Goal: Task Accomplishment & Management: Manage account settings

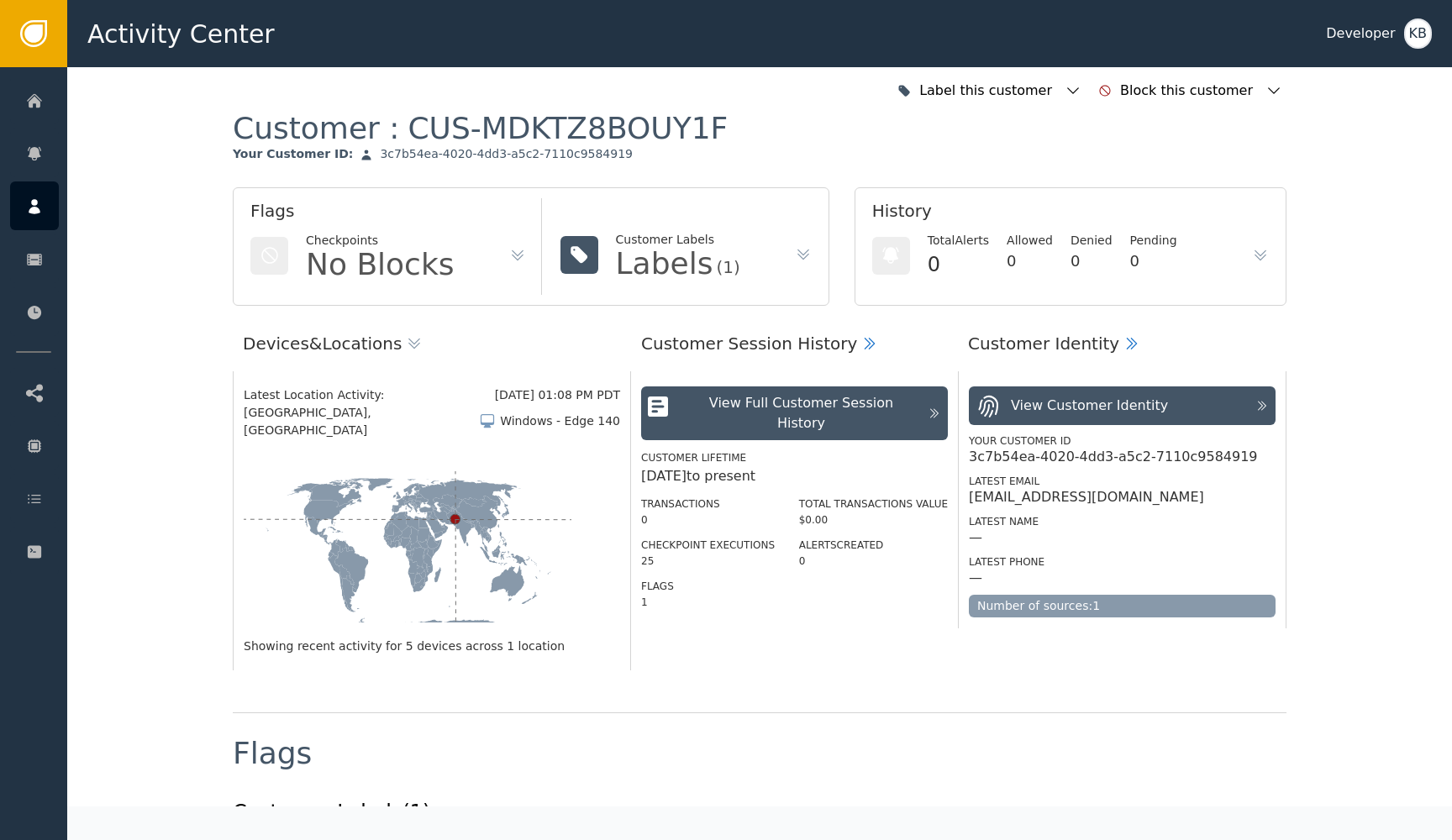
scroll to position [1254, 0]
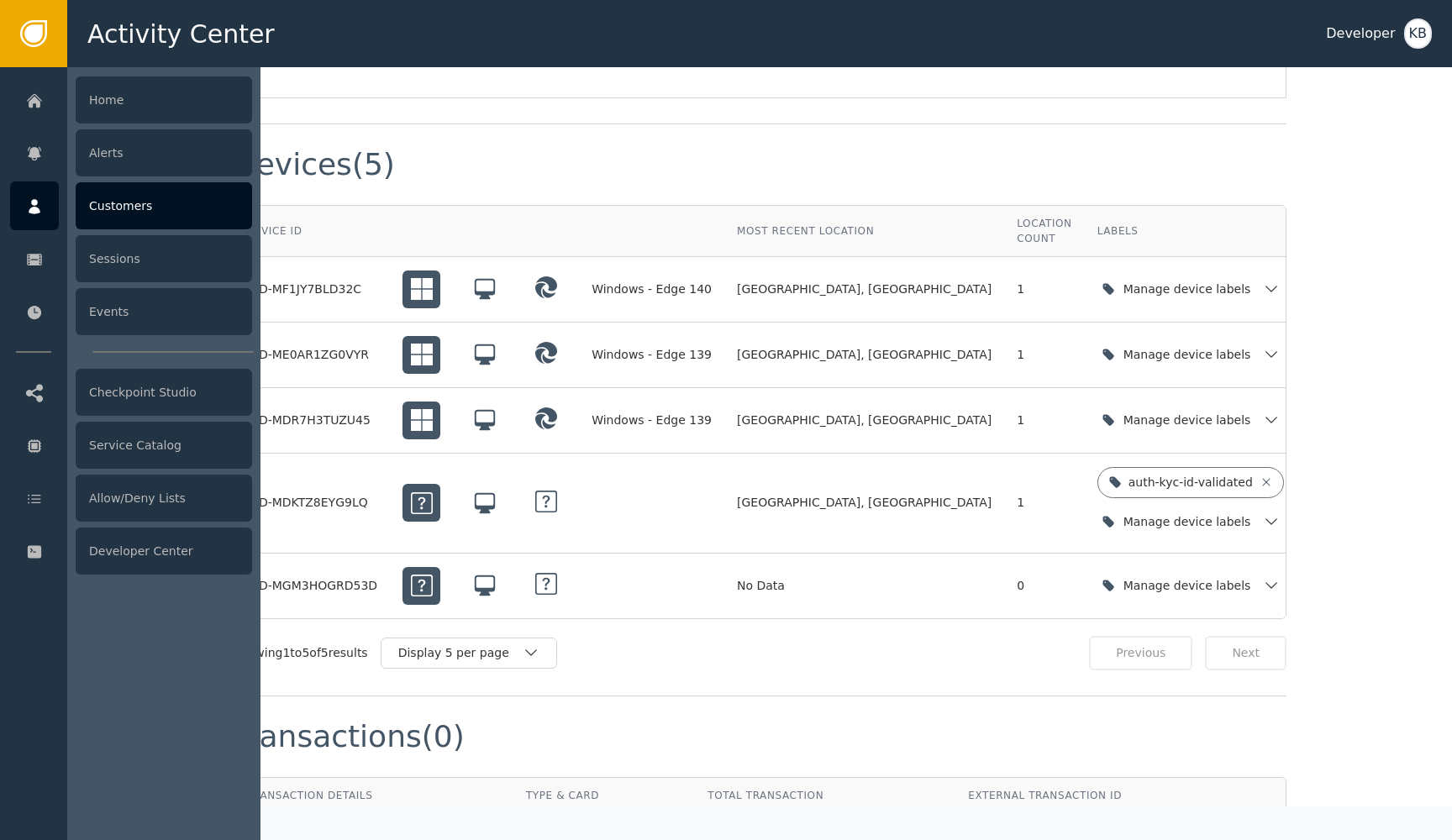
click at [46, 199] on div at bounding box center [34, 206] width 49 height 49
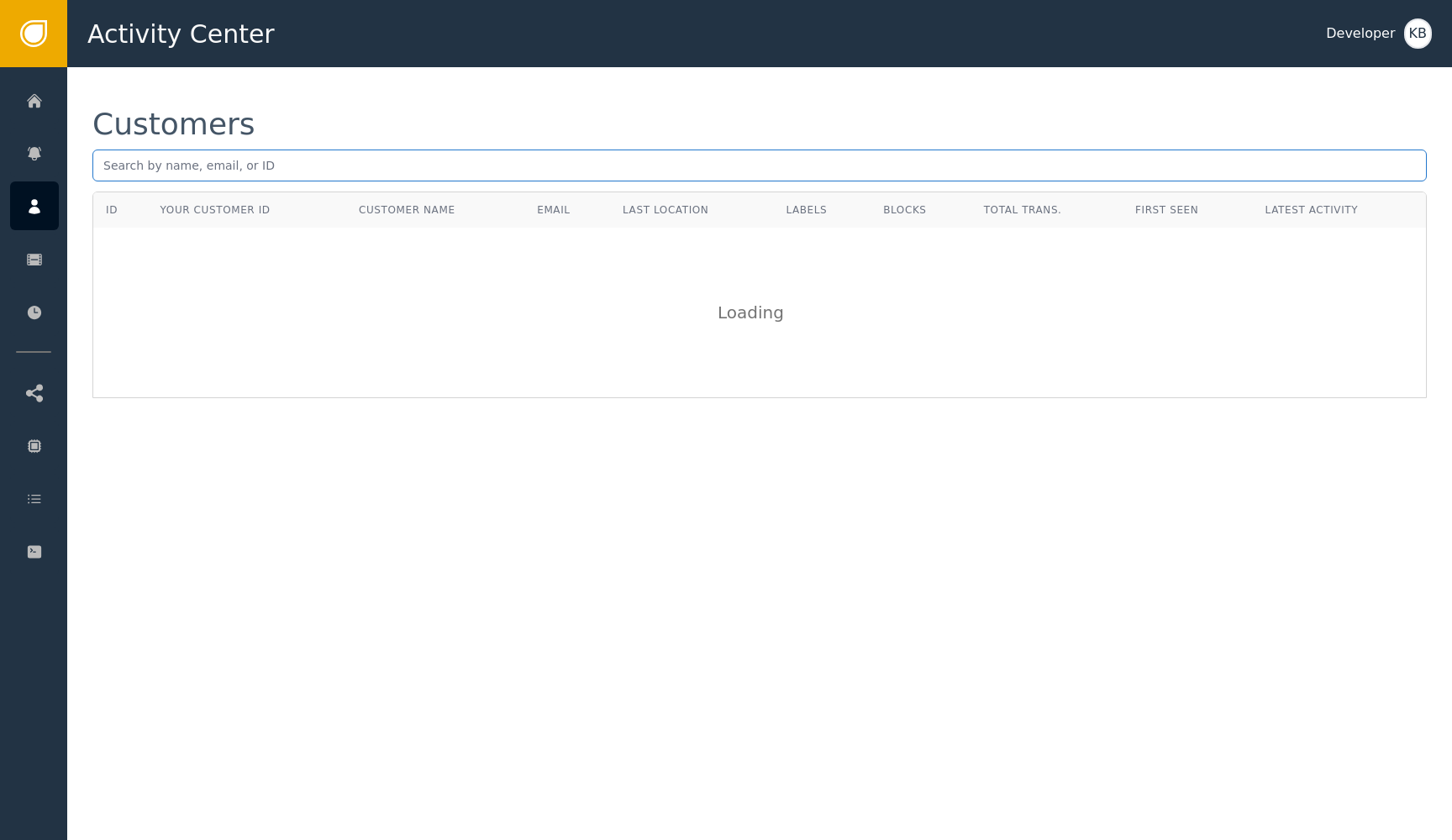
click at [239, 170] on input "text" at bounding box center [759, 165] width 1334 height 32
paste input "[EMAIL_ADDRESS][DOMAIN_NAME]"
type input "[EMAIL_ADDRESS][DOMAIN_NAME]"
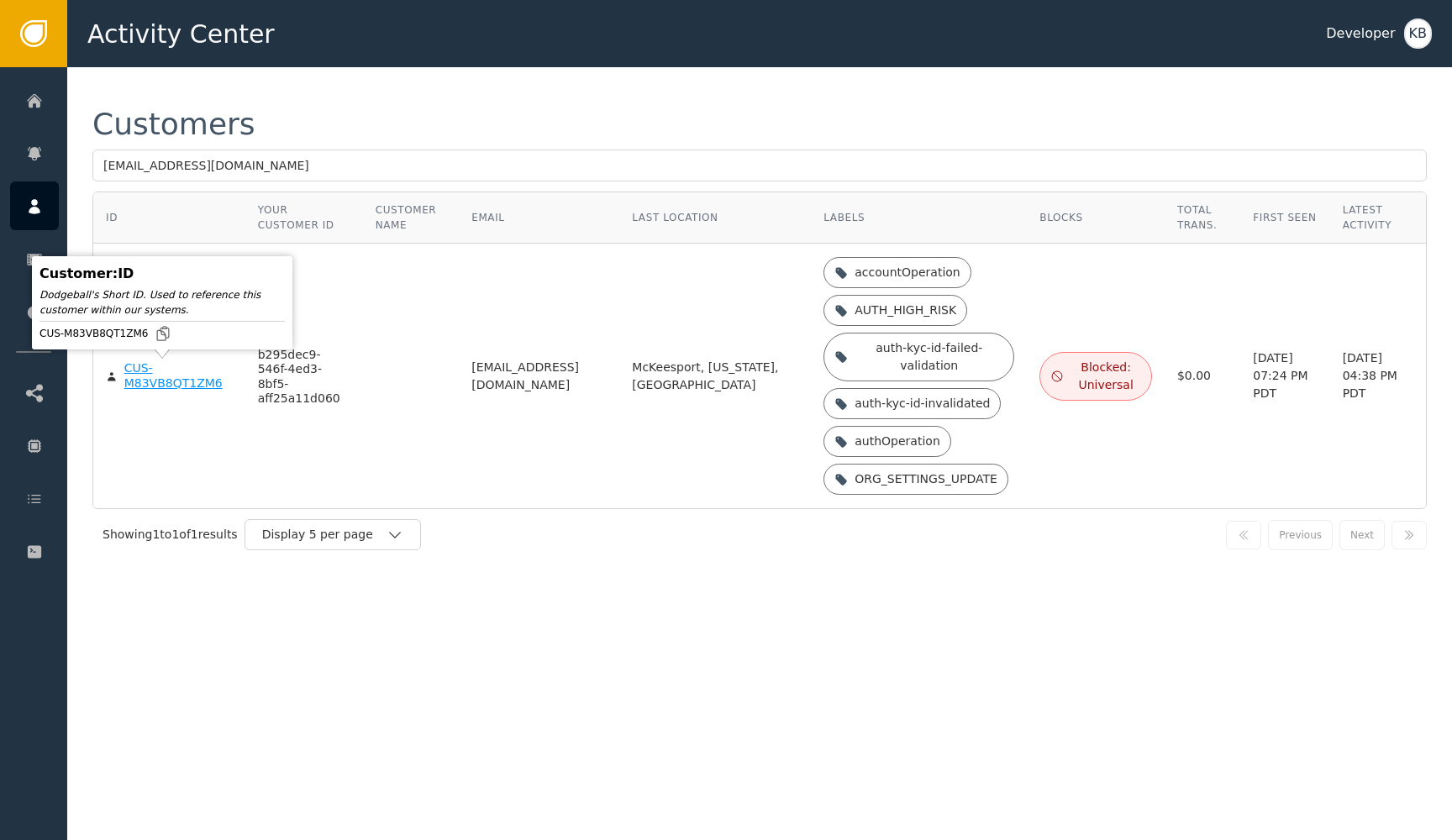
click at [172, 379] on div "CUS-M83VB8QT1ZM6" at bounding box center [178, 375] width 108 height 29
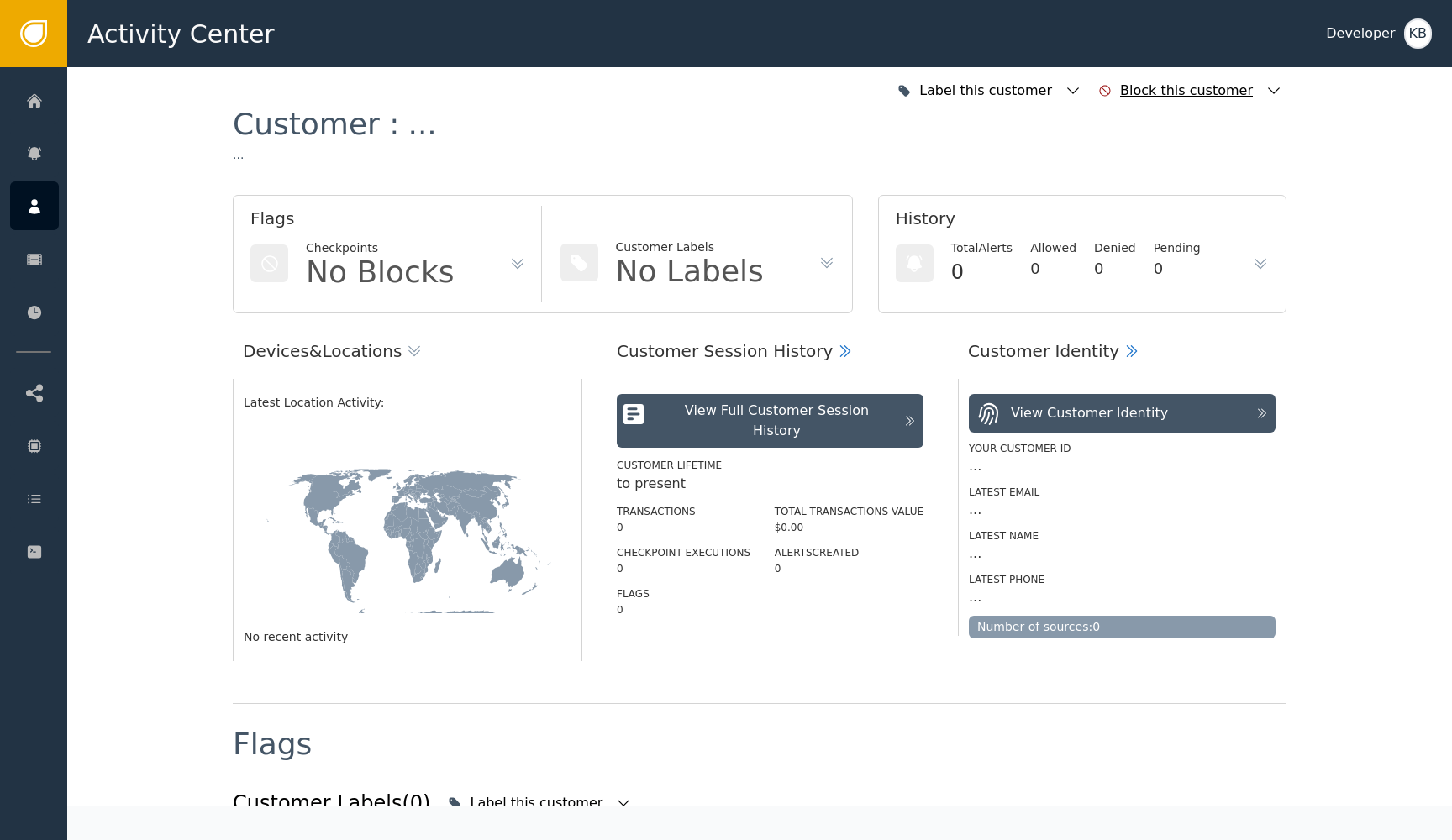
click at [1270, 85] on icon "button" at bounding box center [1273, 90] width 17 height 17
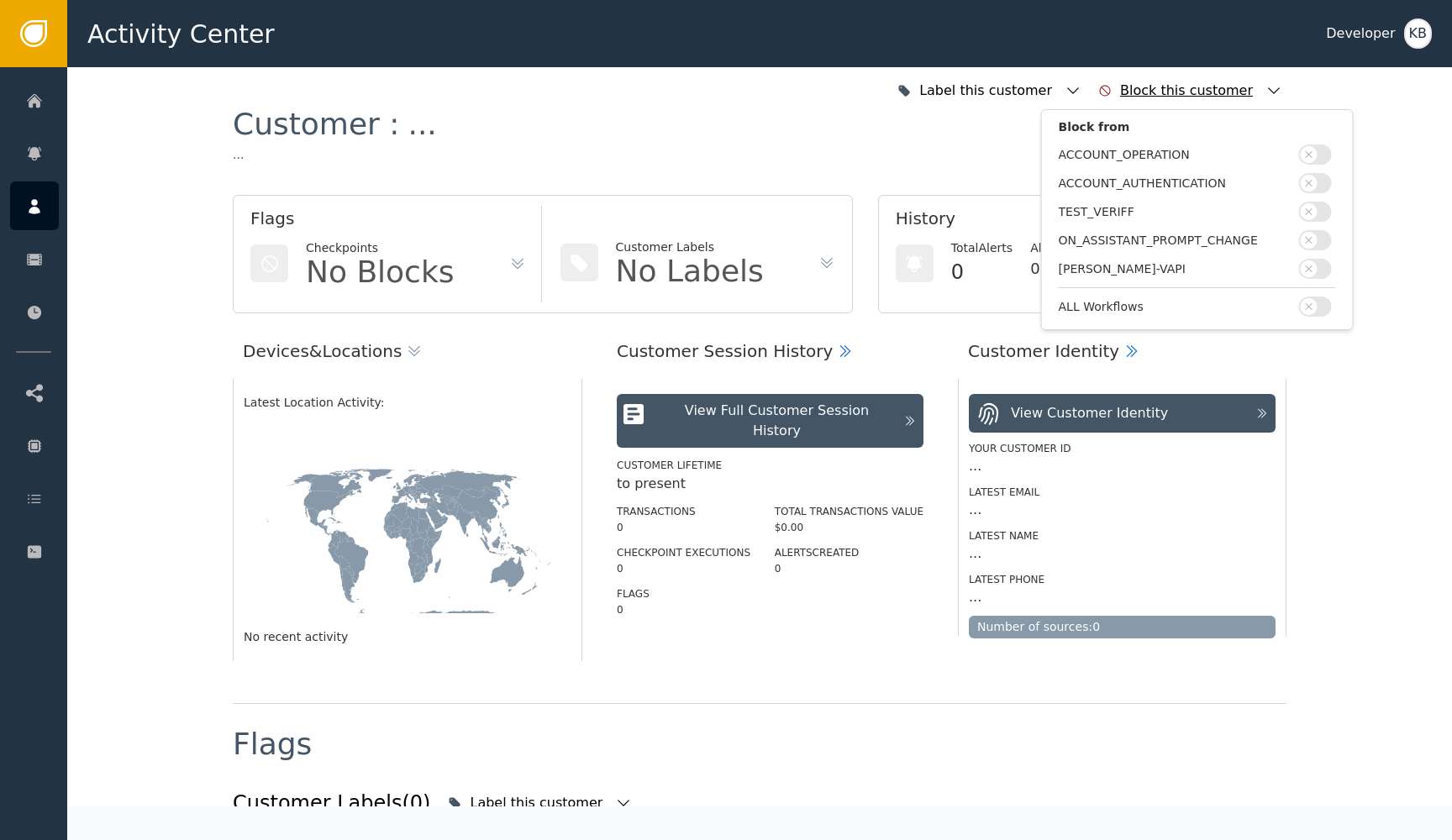
click at [1270, 85] on icon "button" at bounding box center [1273, 90] width 17 height 17
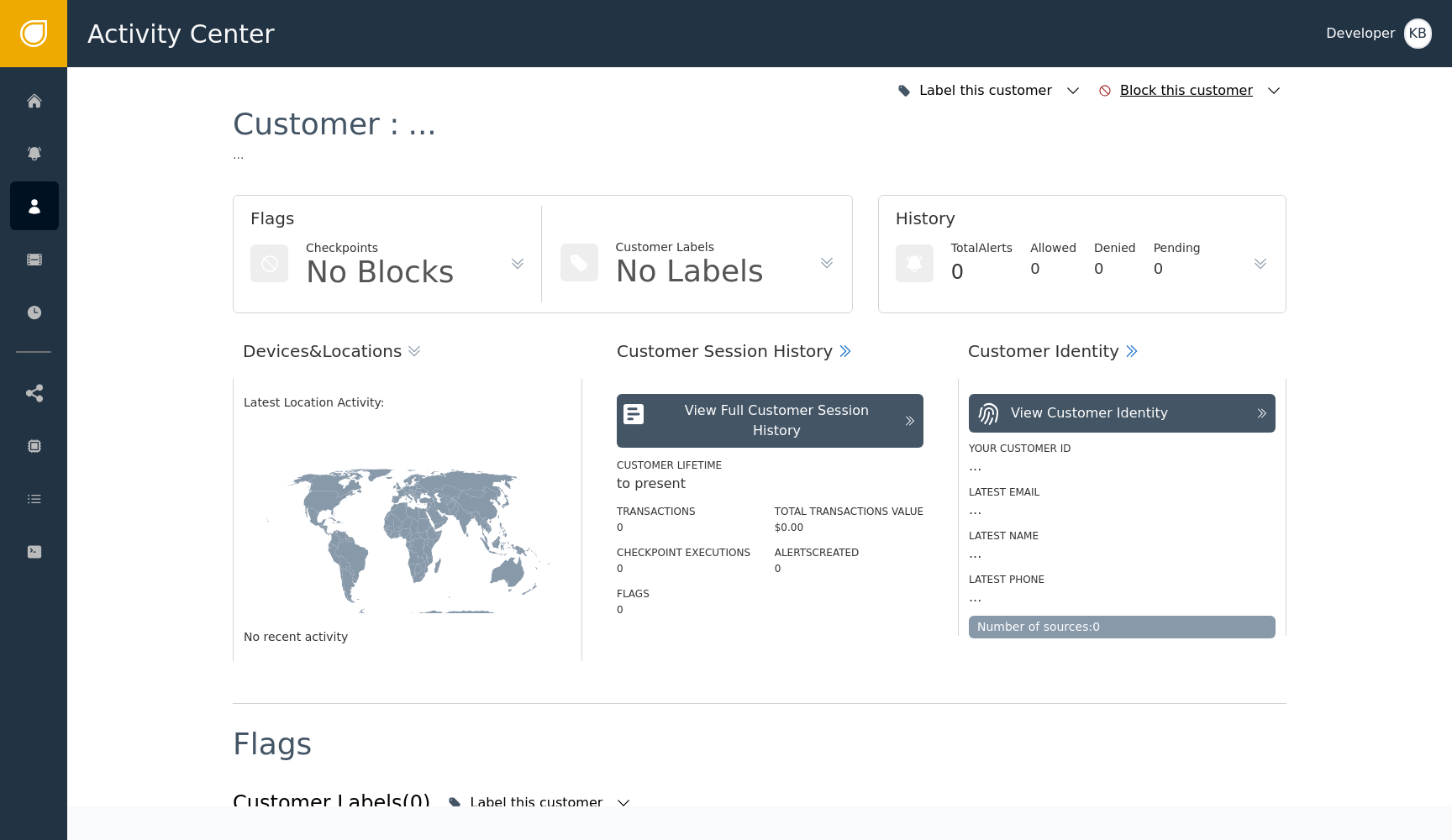
click at [1270, 85] on icon "button" at bounding box center [1273, 90] width 17 height 17
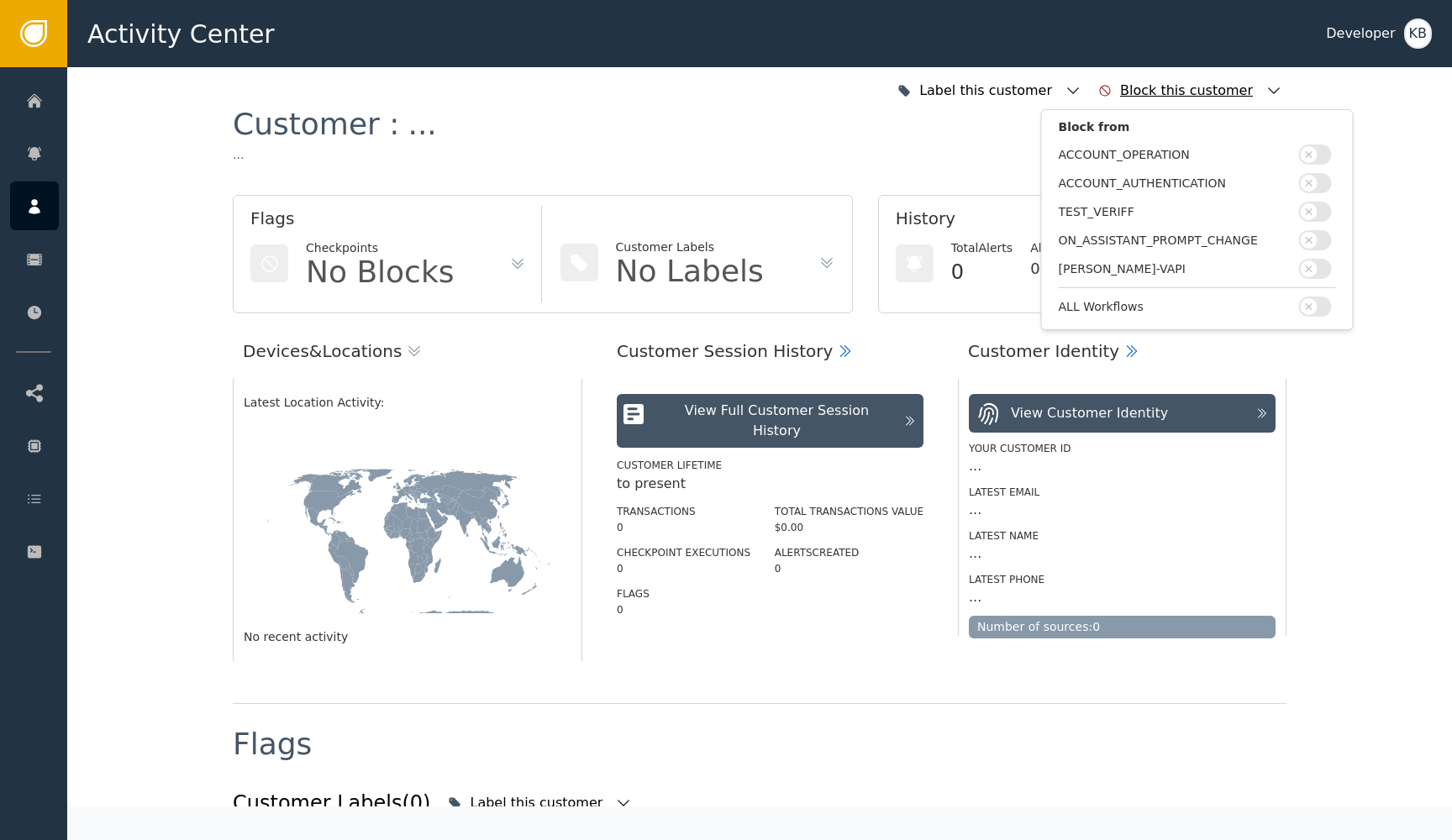
click at [1270, 85] on icon "button" at bounding box center [1273, 90] width 17 height 17
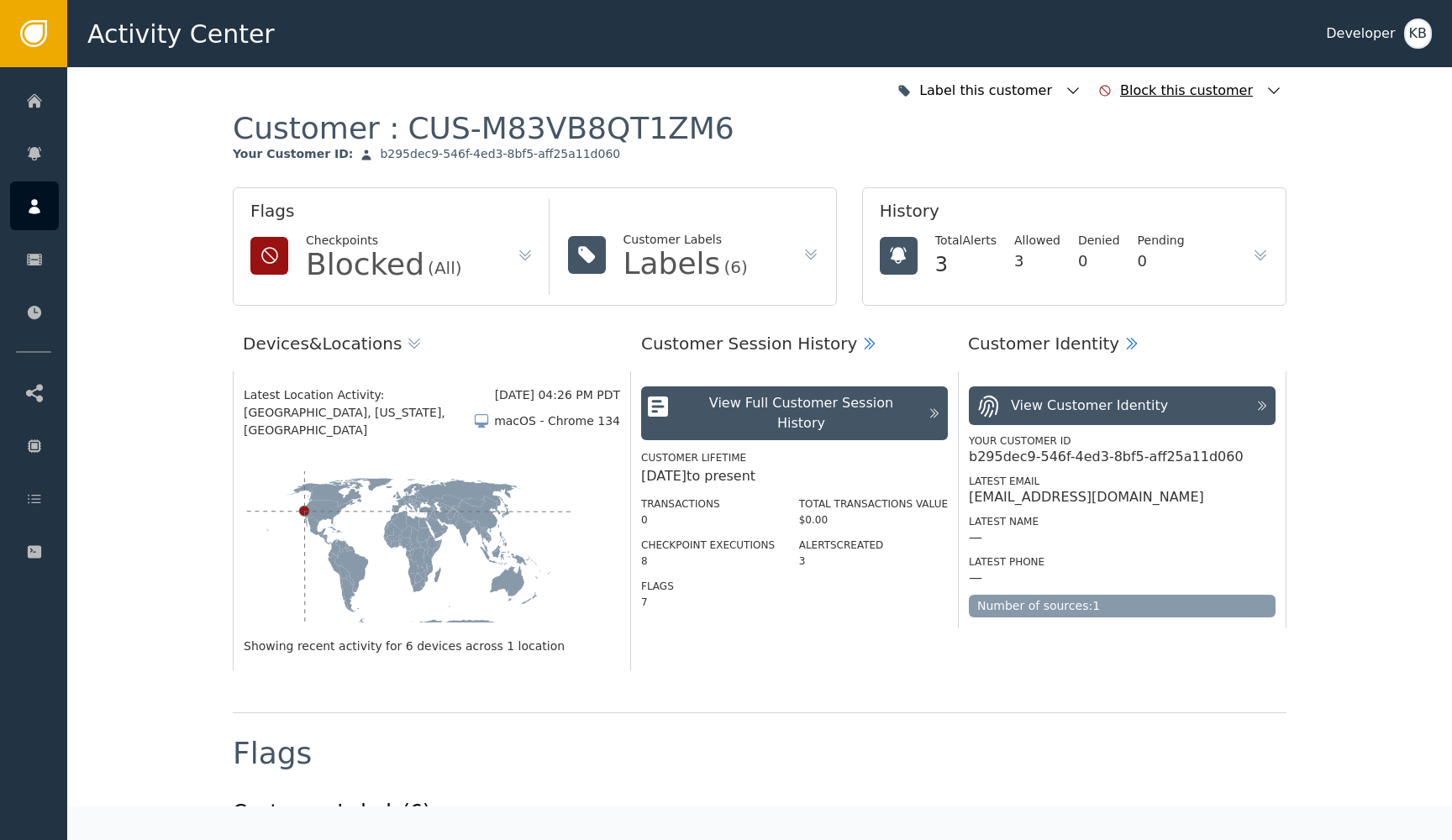
click at [1270, 85] on icon "button" at bounding box center [1273, 90] width 17 height 17
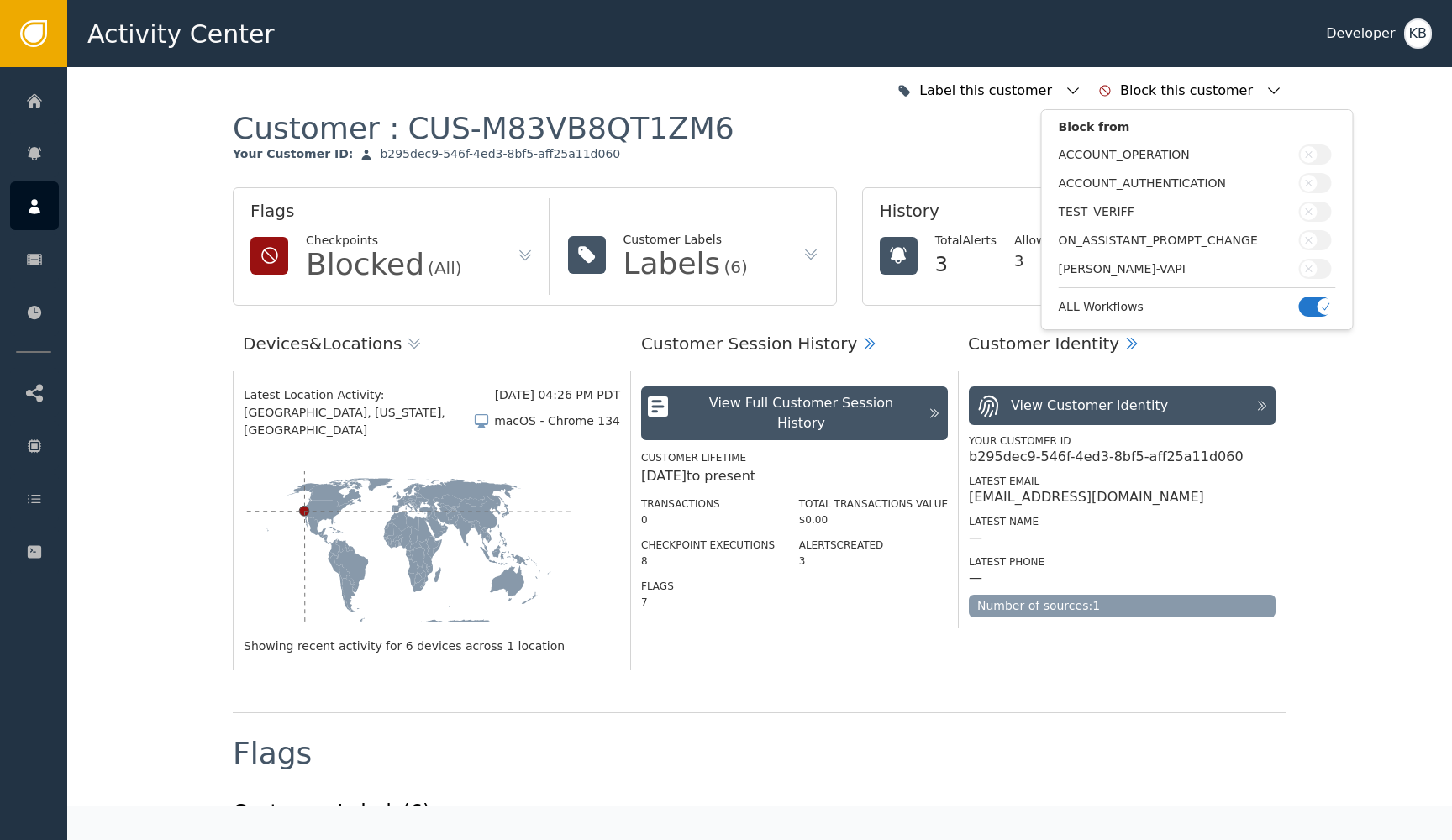
click at [1343, 313] on div "Block from ACCOUNT_OPERATION ACCOUNT_AUTHENTICATION TEST_VERIFF ON_ASSISTANT_PR…" at bounding box center [1197, 219] width 313 height 221
click at [1321, 313] on span "button" at bounding box center [1325, 307] width 17 height 17
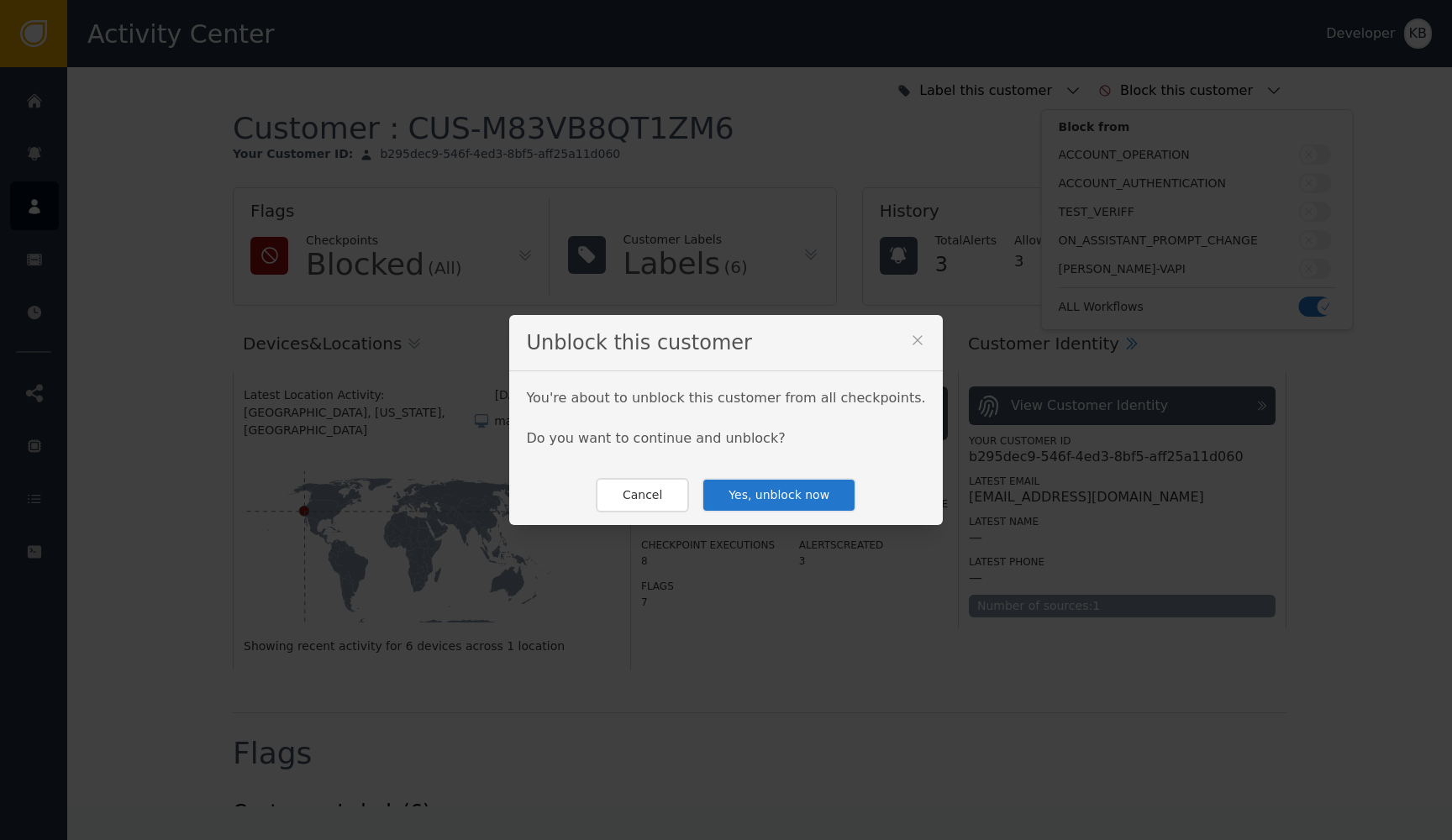
click at [806, 488] on button "Yes, unblock now" at bounding box center [778, 495] width 155 height 35
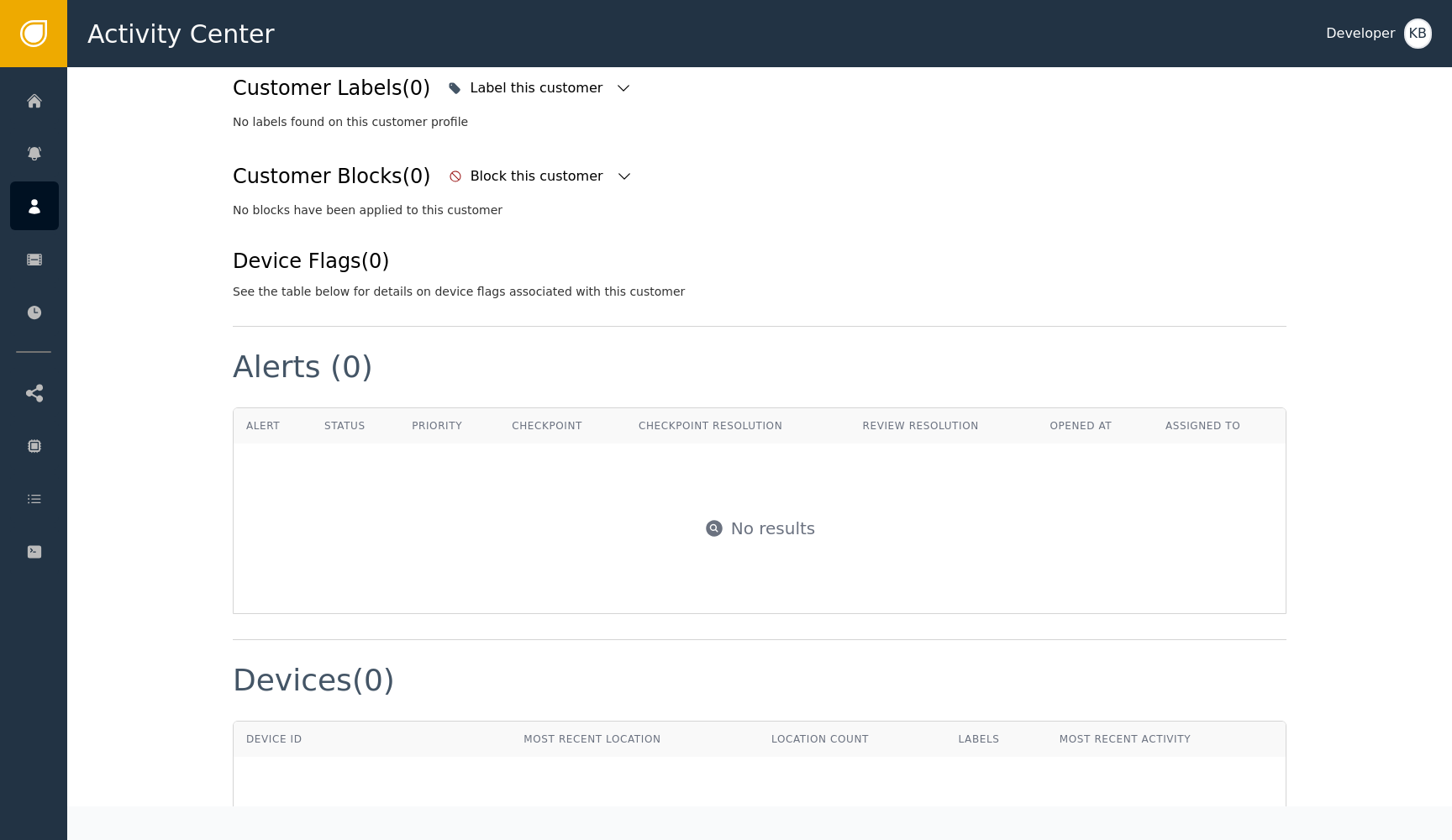
scroll to position [622, 0]
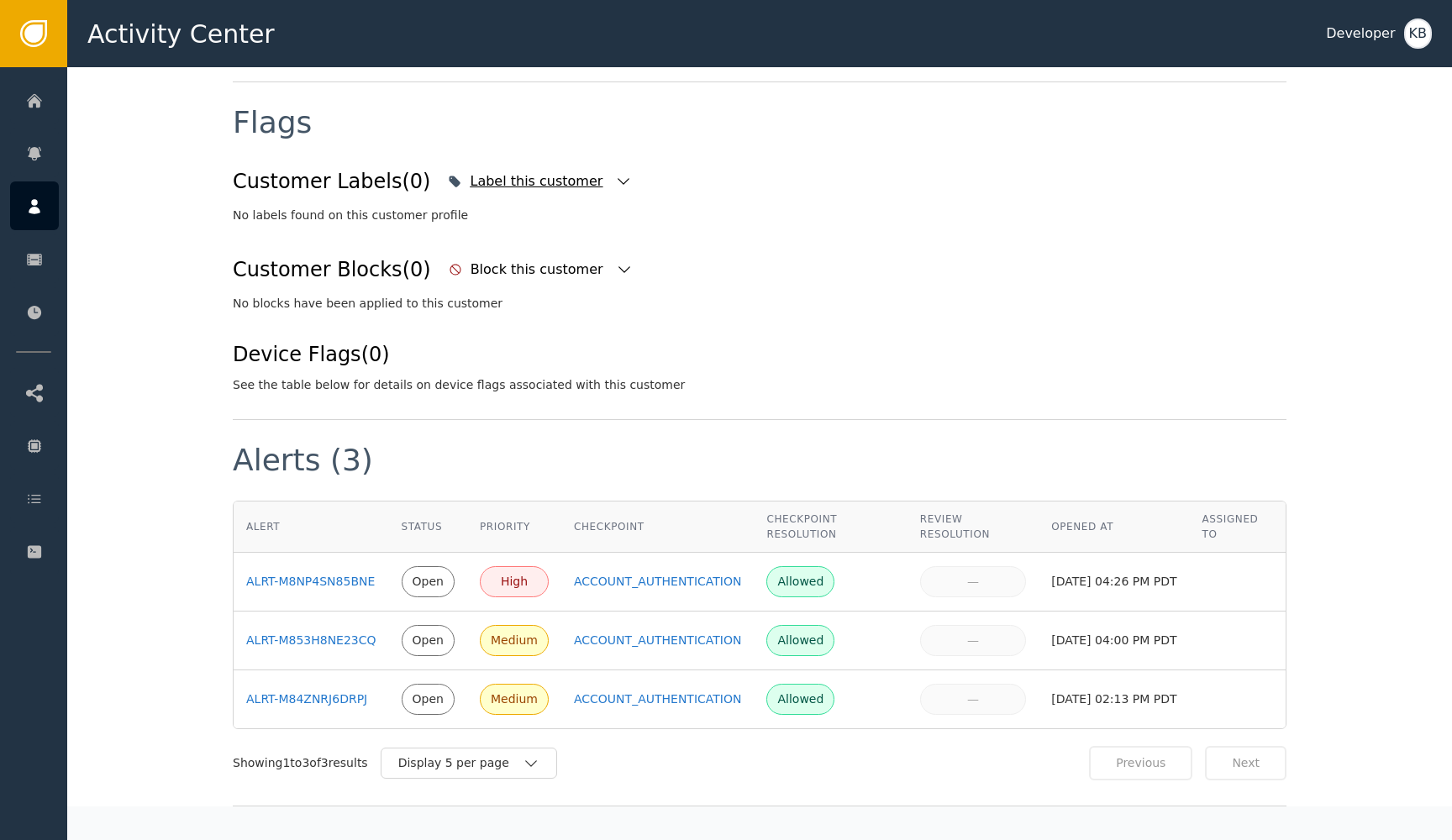
click at [584, 188] on div "Label this customer" at bounding box center [539, 181] width 192 height 37
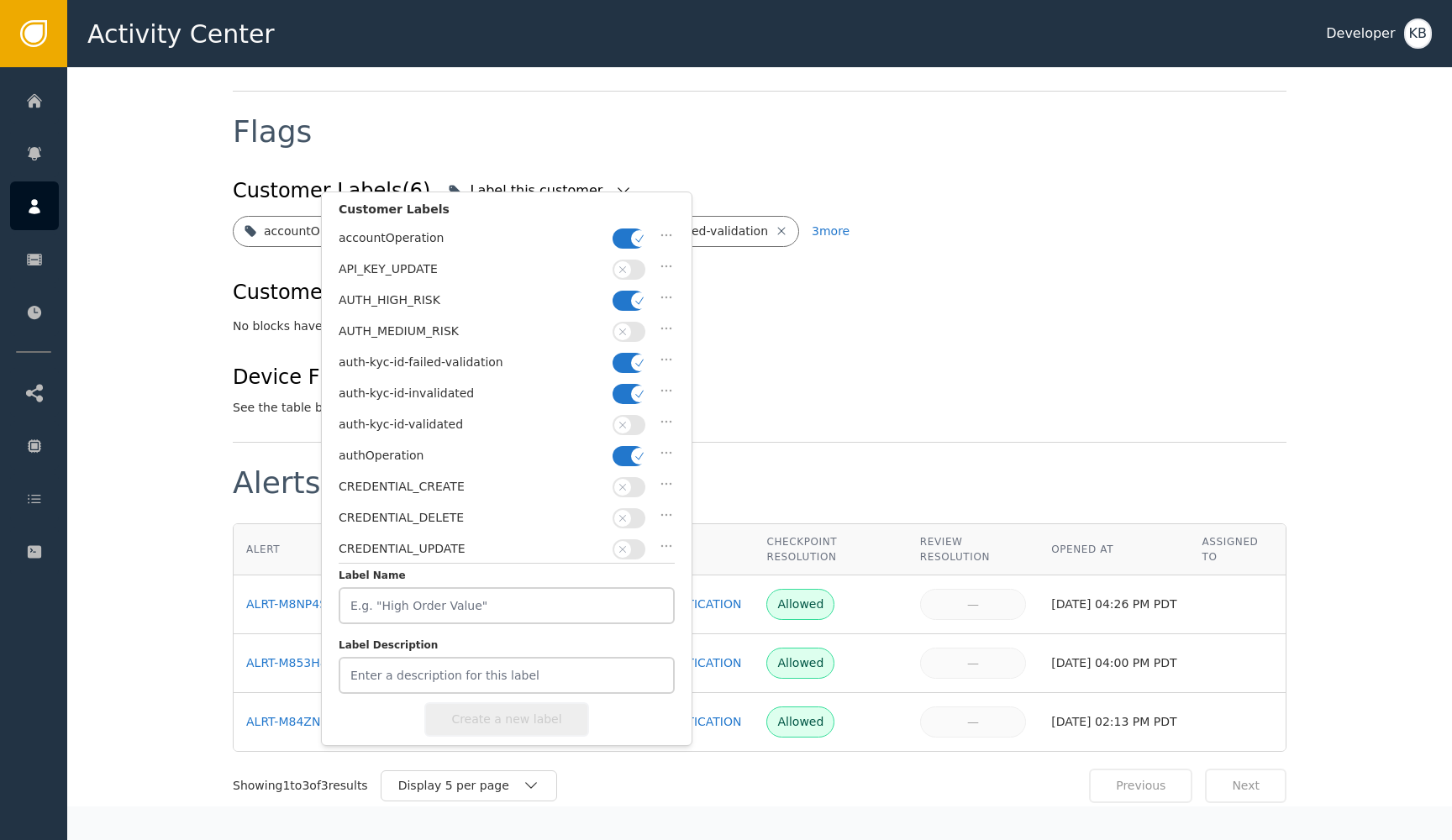
click at [625, 240] on button "button" at bounding box center [628, 239] width 33 height 21
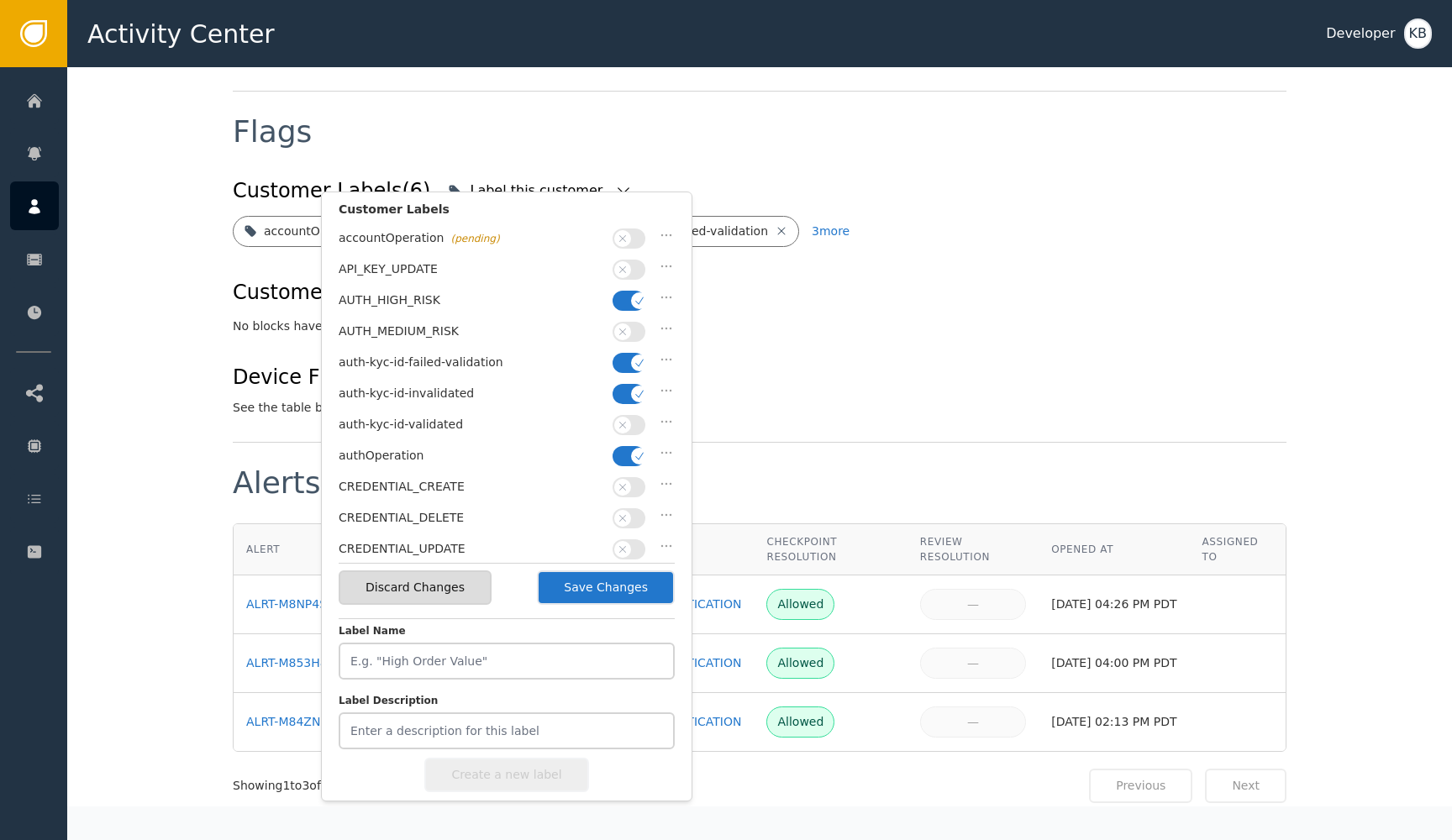
click at [625, 292] on button "button" at bounding box center [628, 300] width 33 height 21
click at [625, 353] on button "button" at bounding box center [628, 363] width 33 height 21
click at [625, 392] on button "button" at bounding box center [628, 394] width 33 height 21
click at [625, 419] on icon "button" at bounding box center [622, 424] width 12 height 12
click at [632, 450] on span "button" at bounding box center [639, 456] width 17 height 17
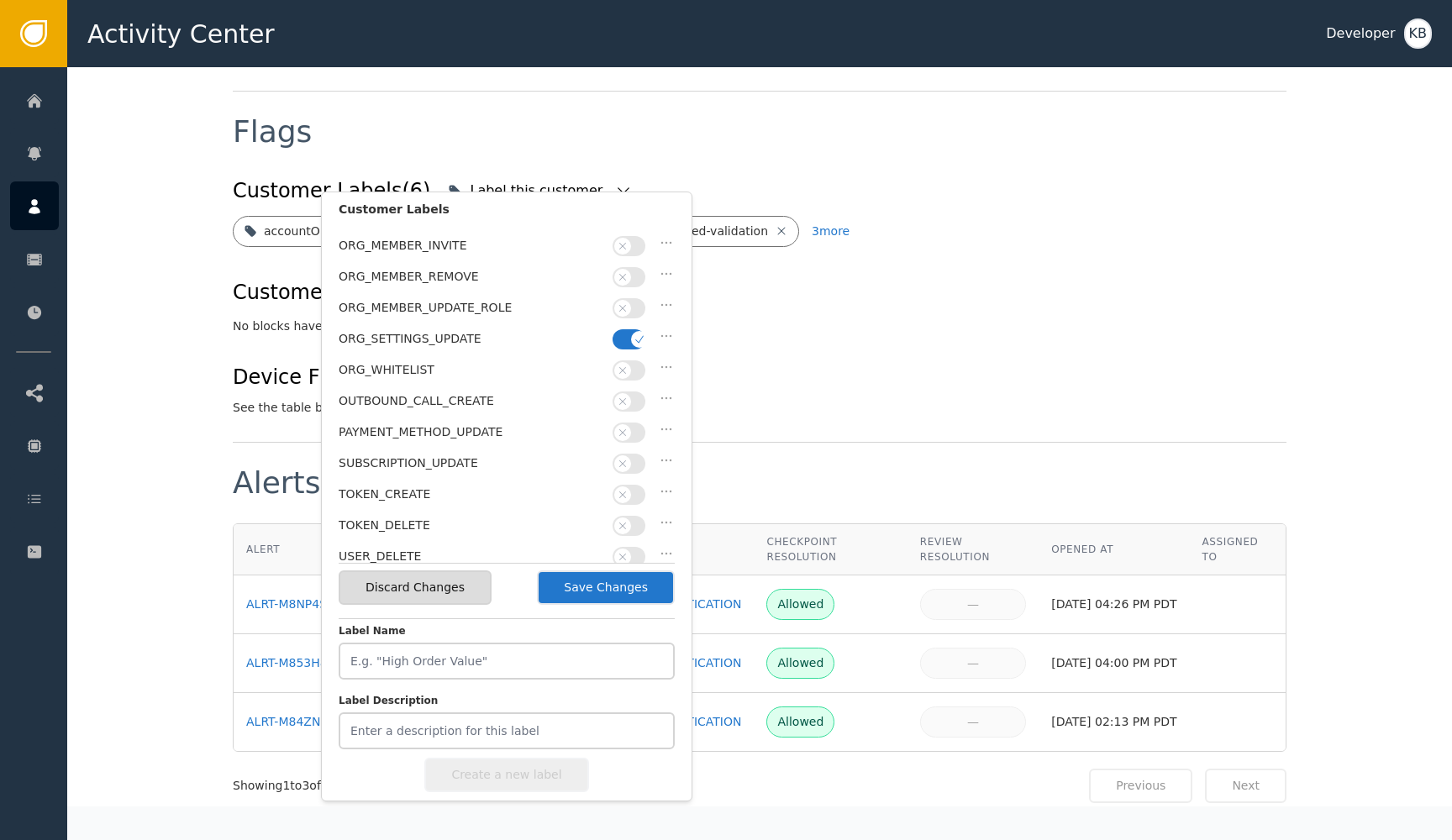
scroll to position [489, 0]
click at [643, 311] on div "ORG_MEMBER_UPDATE_ROLE" at bounding box center [507, 313] width 336 height 31
click at [642, 332] on span "button" at bounding box center [639, 340] width 17 height 17
click at [583, 572] on button "Save Changes" at bounding box center [606, 587] width 138 height 35
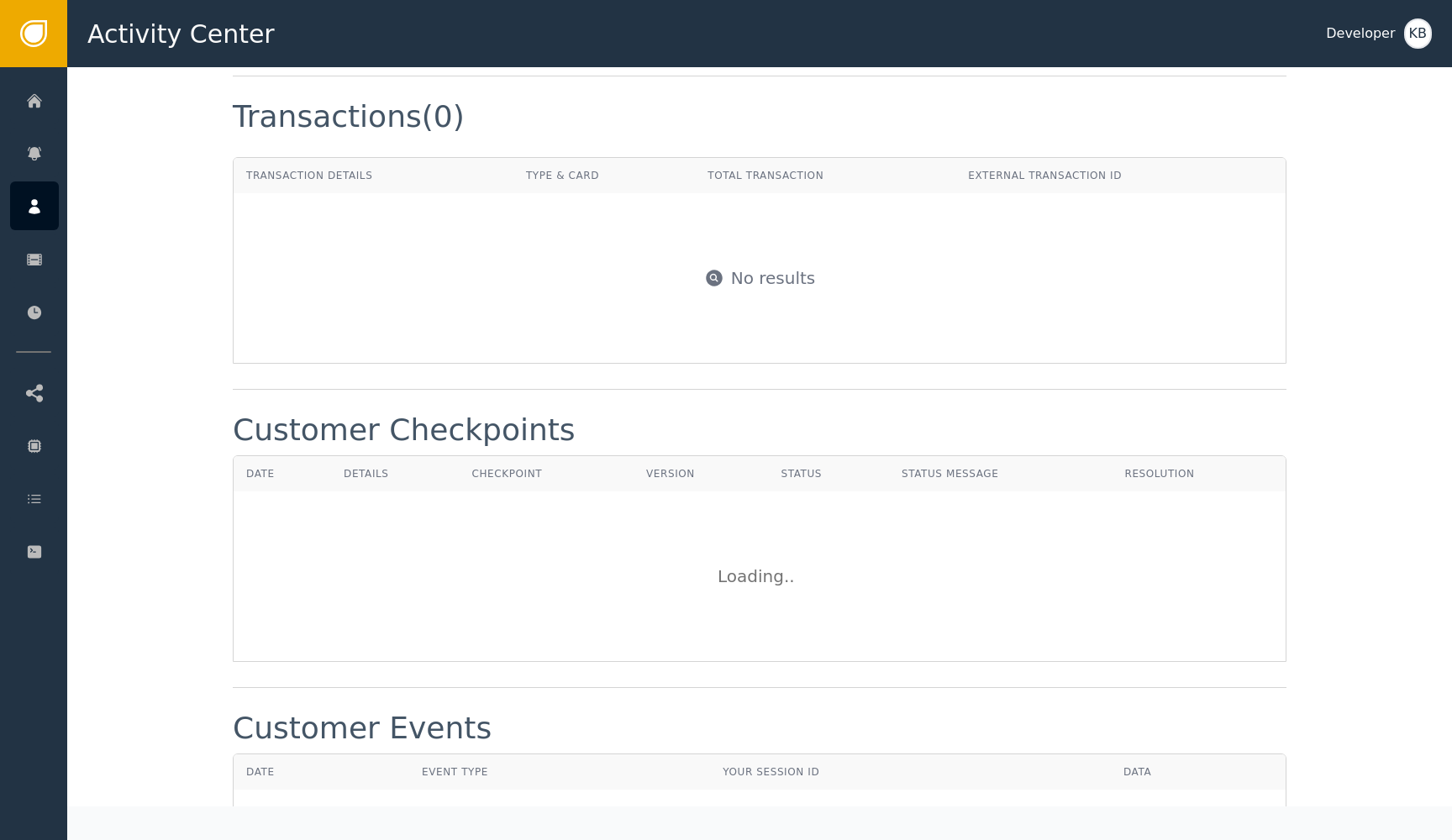
scroll to position [1316, 0]
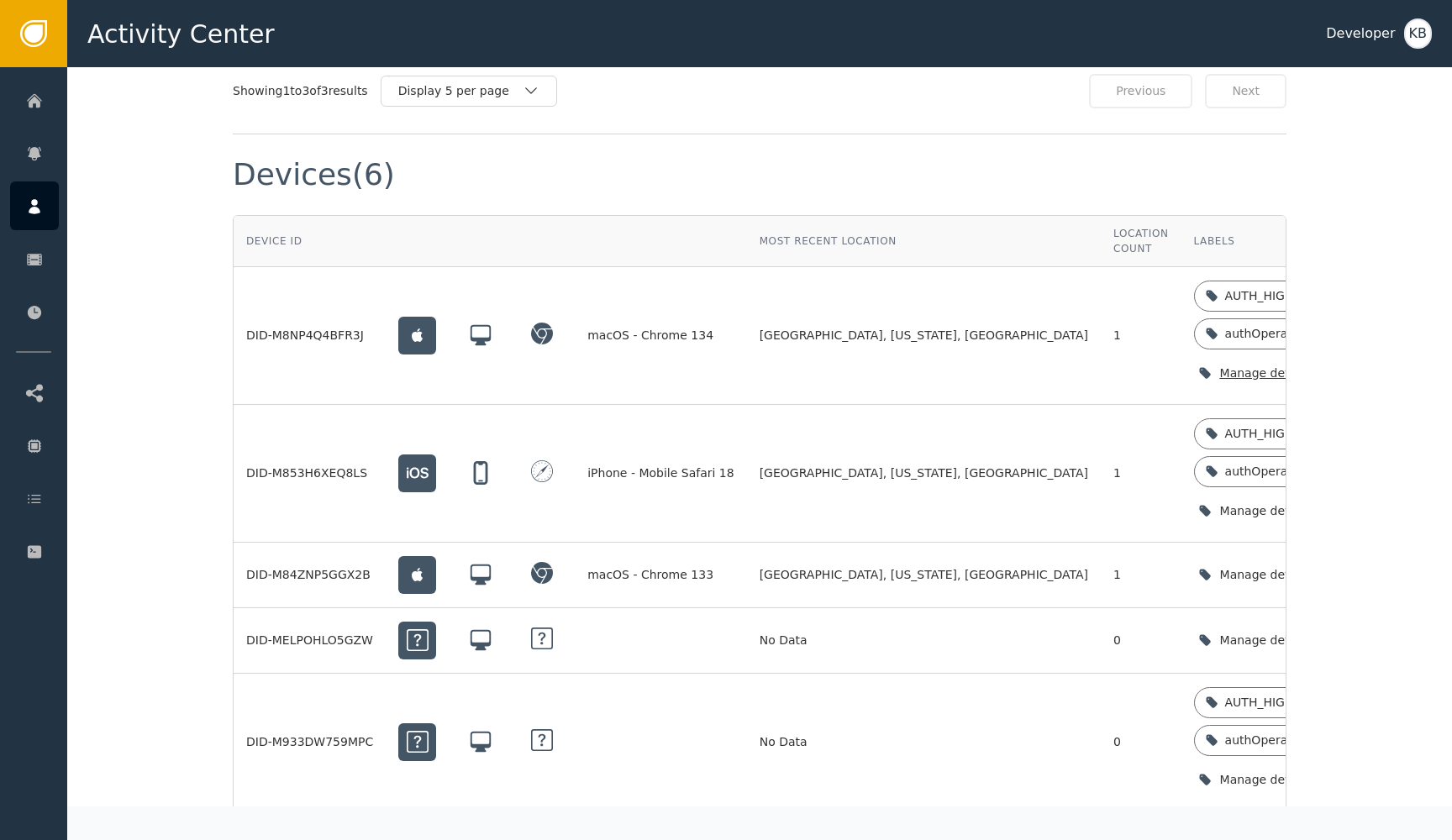
click at [1359, 365] on icon "button" at bounding box center [1367, 373] width 17 height 17
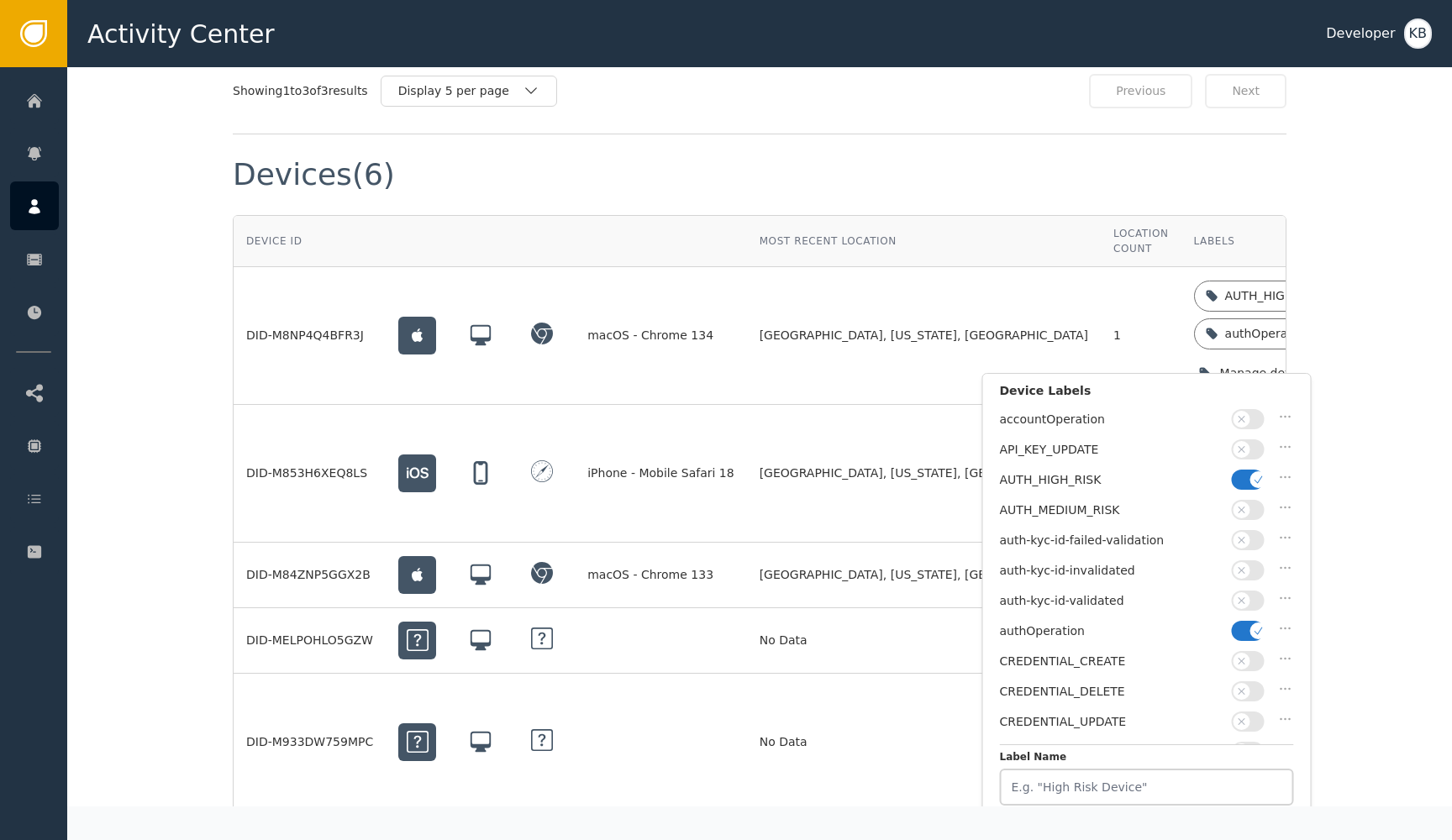
click at [1253, 477] on icon "button" at bounding box center [1258, 479] width 12 height 12
click at [1245, 626] on button "button" at bounding box center [1247, 631] width 33 height 21
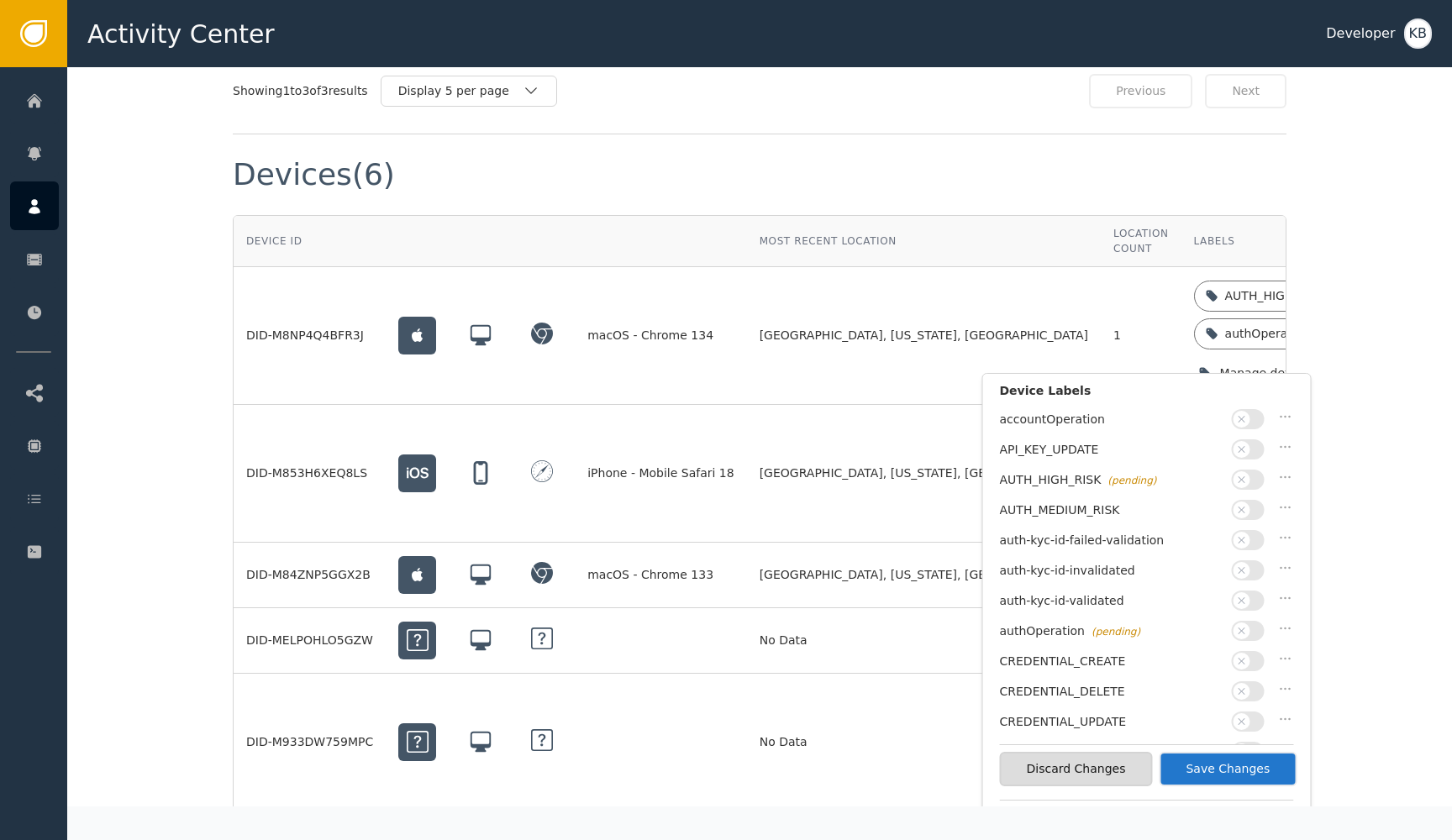
click at [1245, 609] on div "auth-kyc-id-validated" at bounding box center [1146, 605] width 294 height 30
click at [1245, 591] on button "button" at bounding box center [1247, 601] width 33 height 21
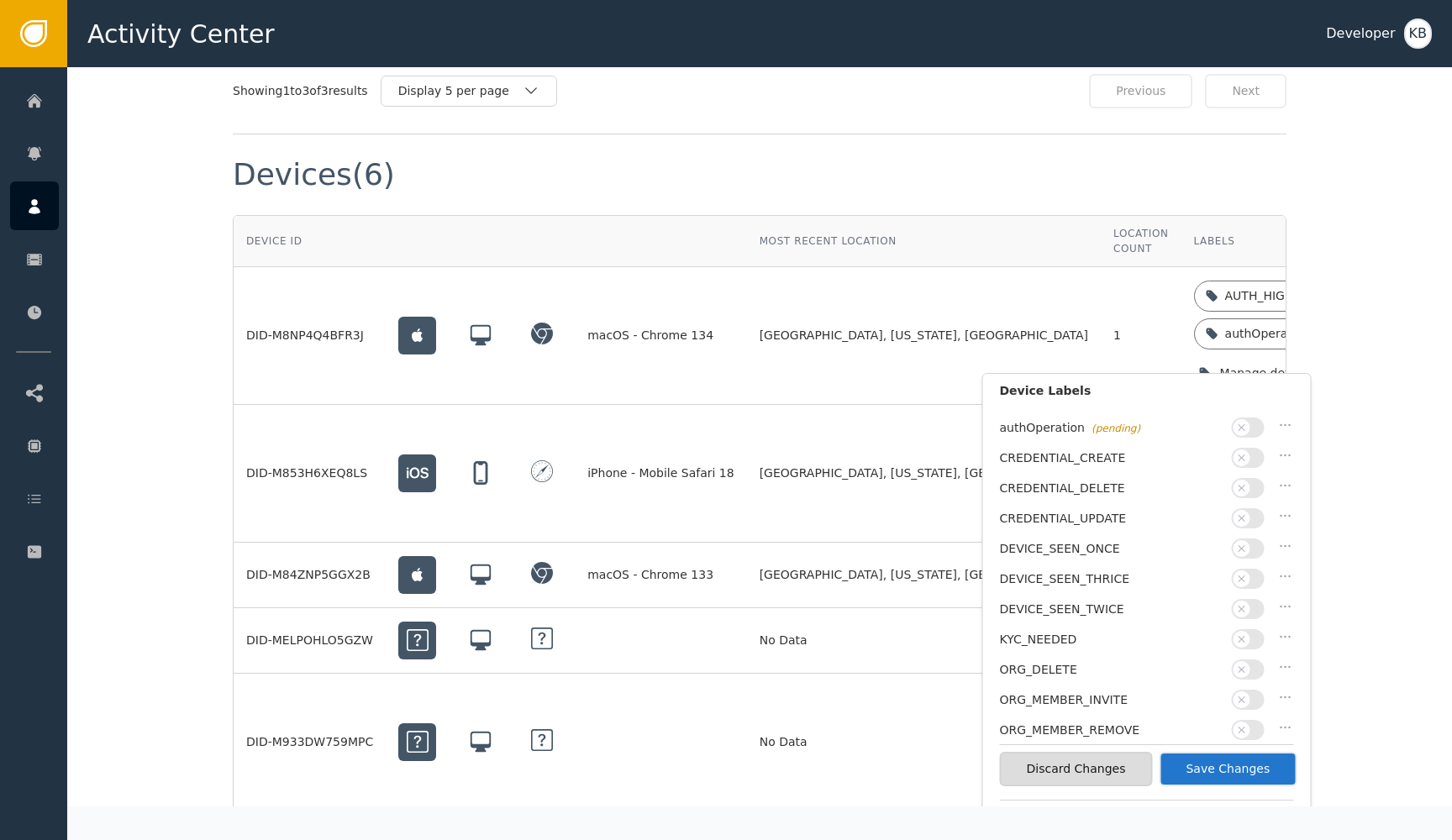
click at [1204, 771] on button "Save Changes" at bounding box center [1228, 769] width 138 height 35
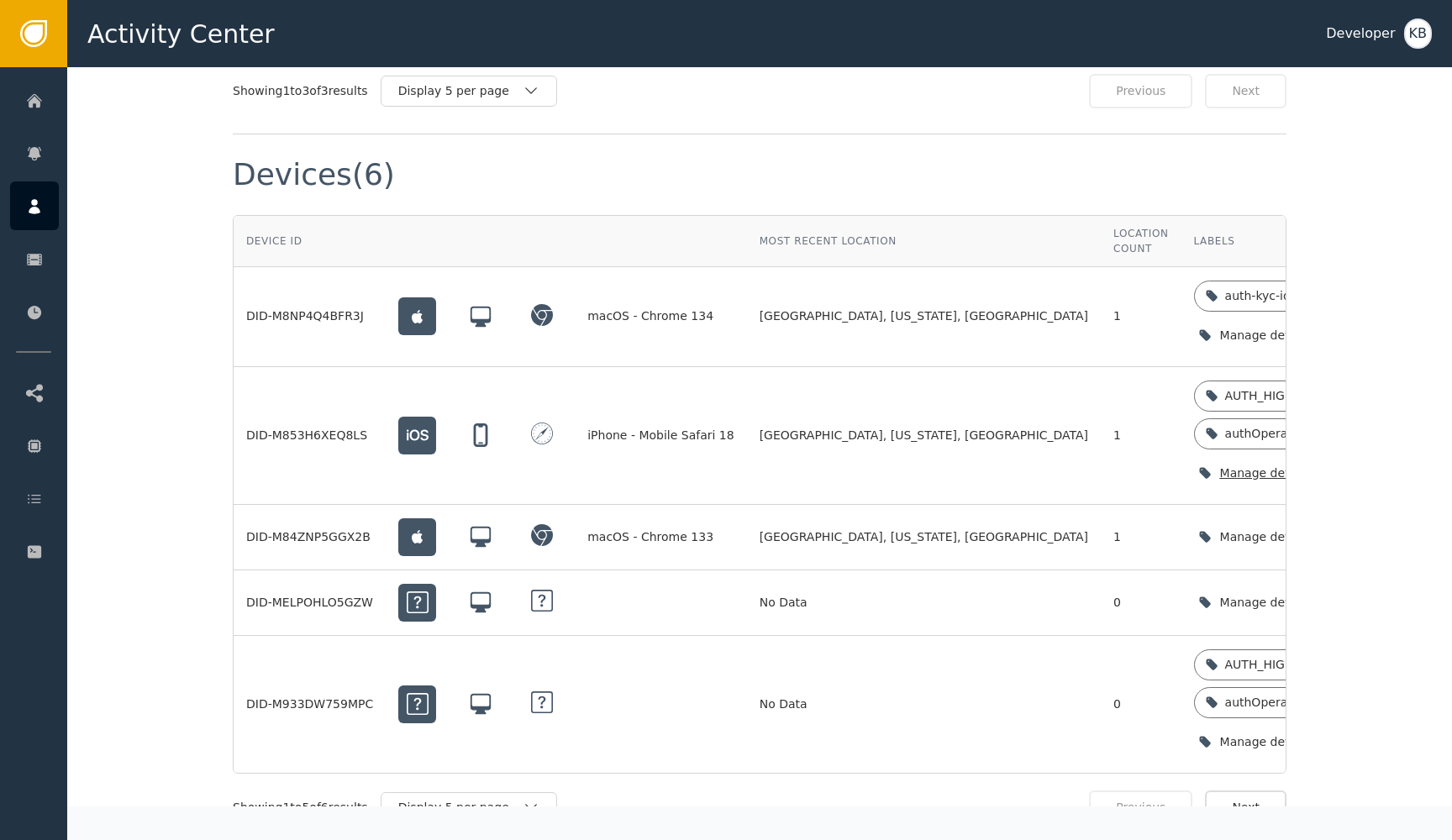
click at [1359, 465] on icon "button" at bounding box center [1367, 473] width 17 height 17
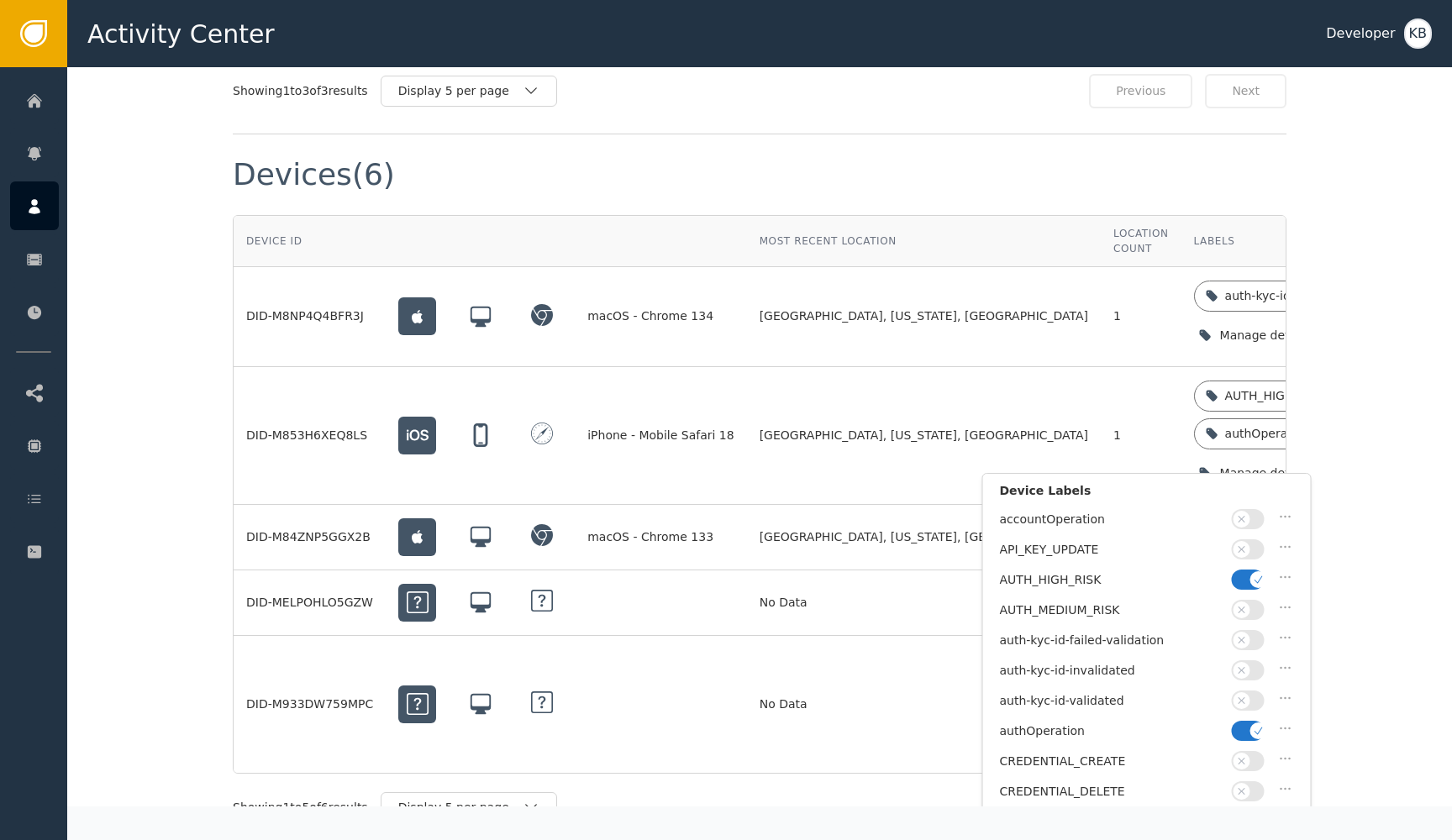
click at [1249, 578] on button "button" at bounding box center [1247, 580] width 33 height 21
click at [1252, 728] on span "button" at bounding box center [1258, 731] width 17 height 17
click at [1249, 695] on span "button" at bounding box center [1241, 701] width 17 height 17
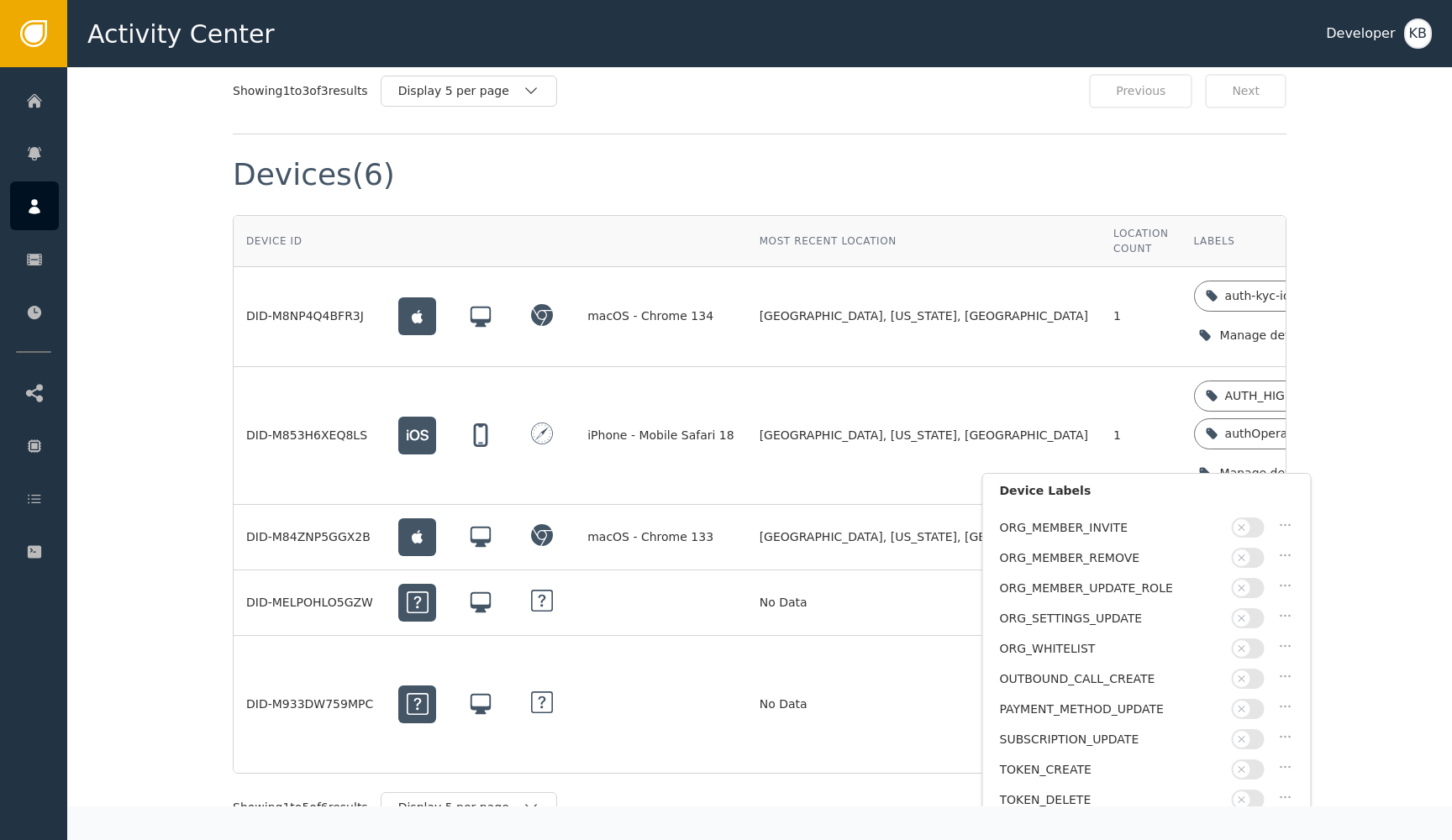
scroll to position [466, 0]
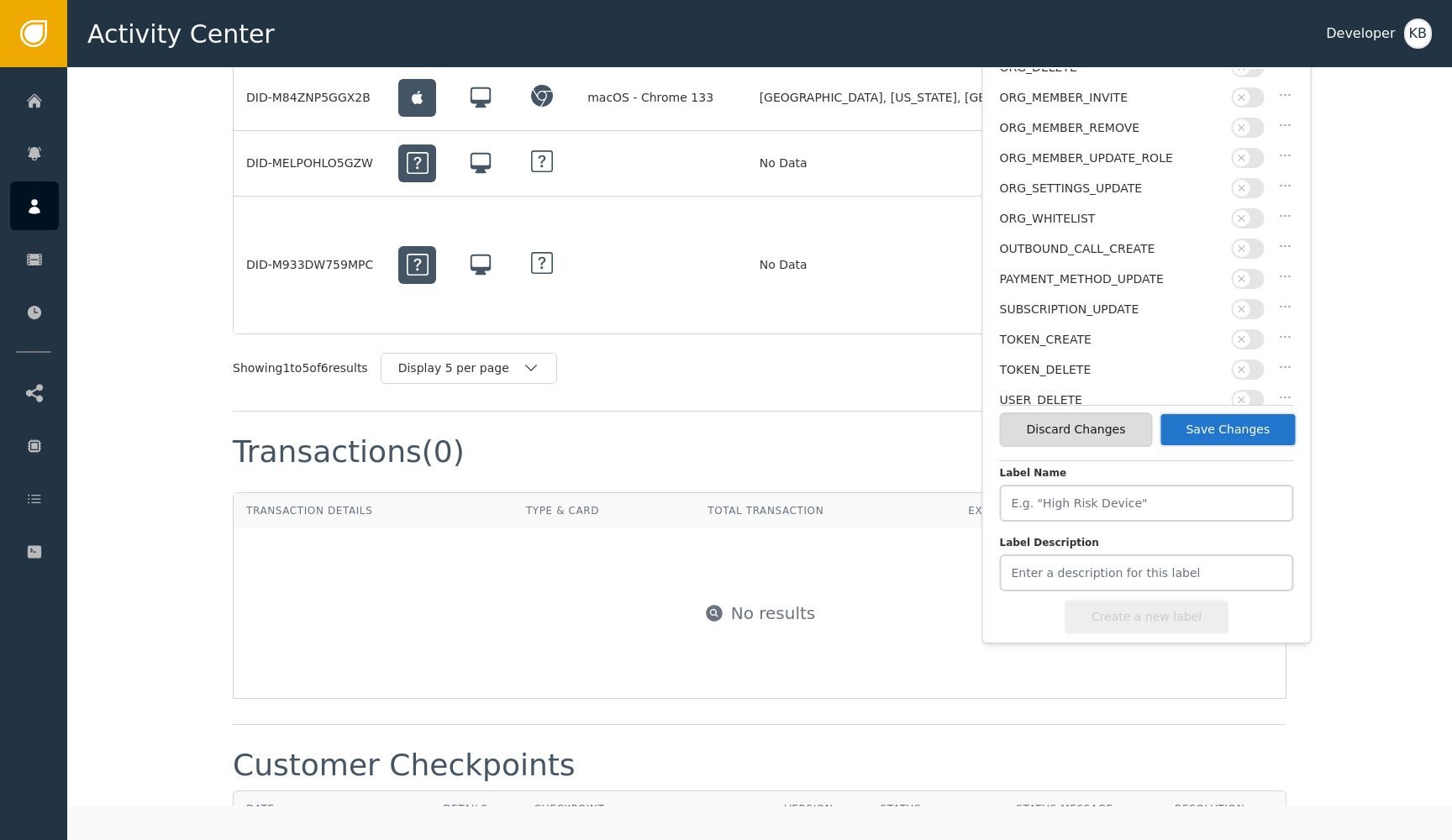
click at [1256, 423] on button "Save Changes" at bounding box center [1228, 430] width 138 height 35
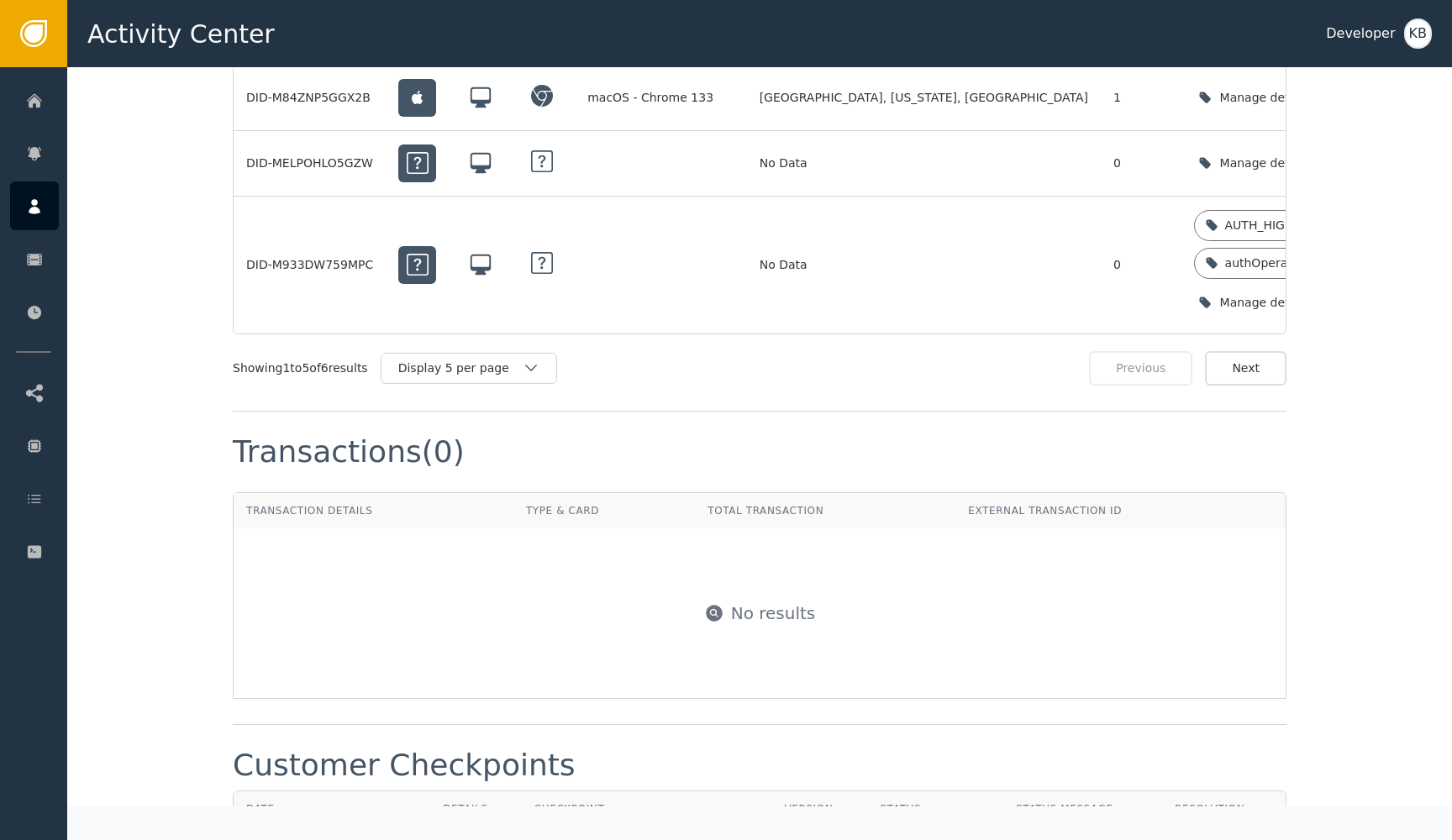
scroll to position [1336, 0]
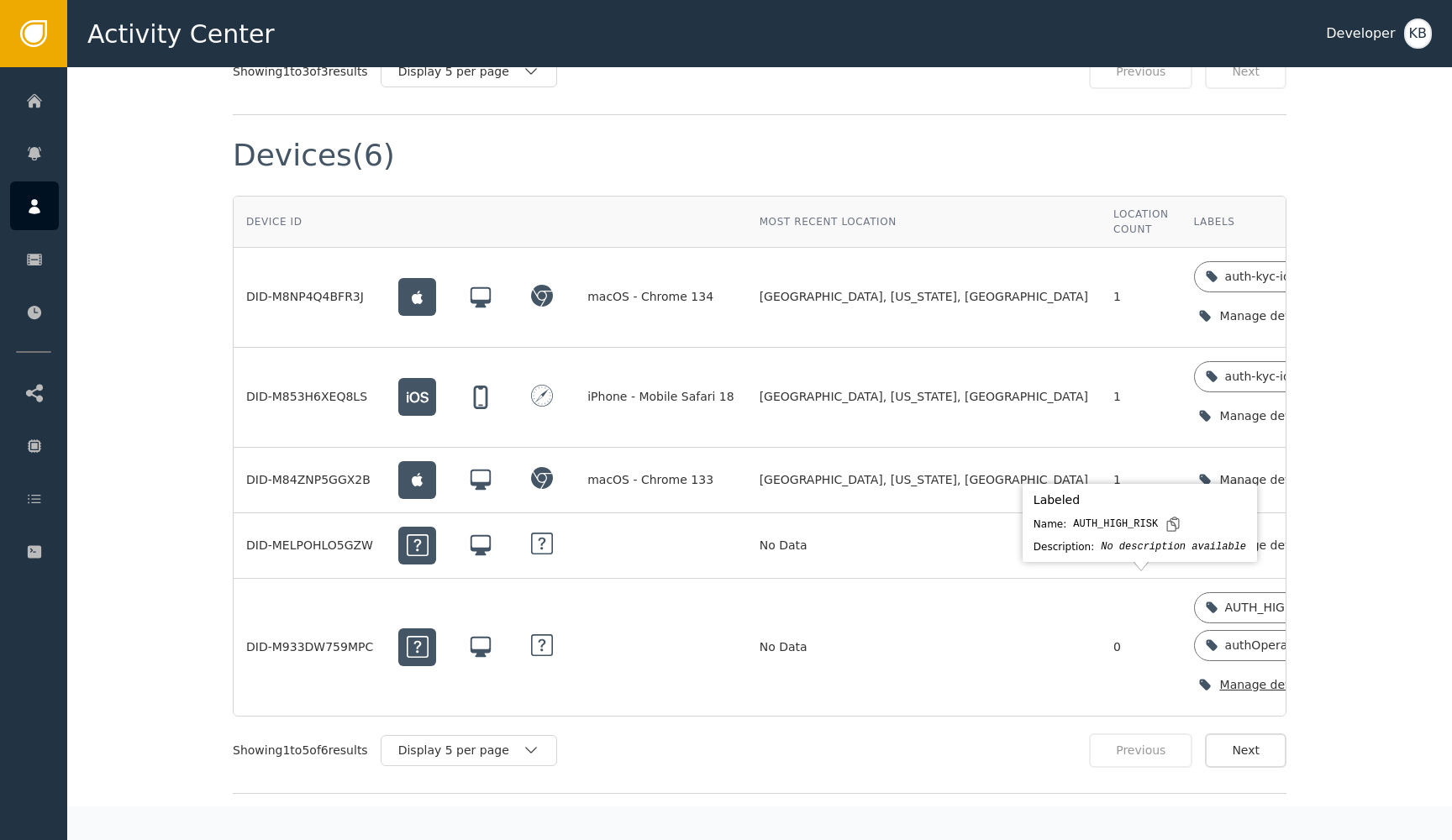
click at [1232, 669] on div "Manage device labels" at bounding box center [1288, 685] width 188 height 35
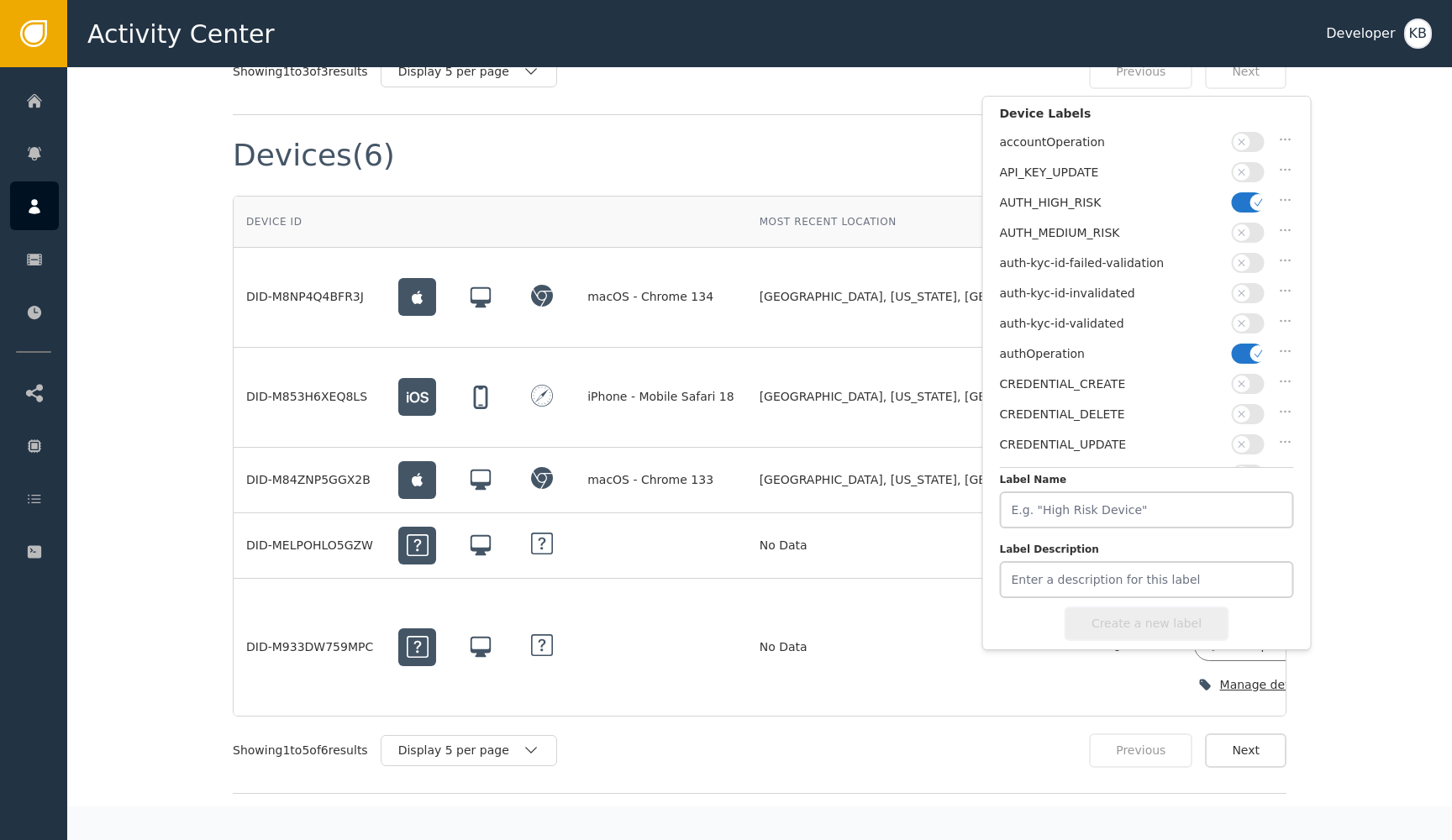
click at [1245, 351] on button "button" at bounding box center [1247, 354] width 33 height 21
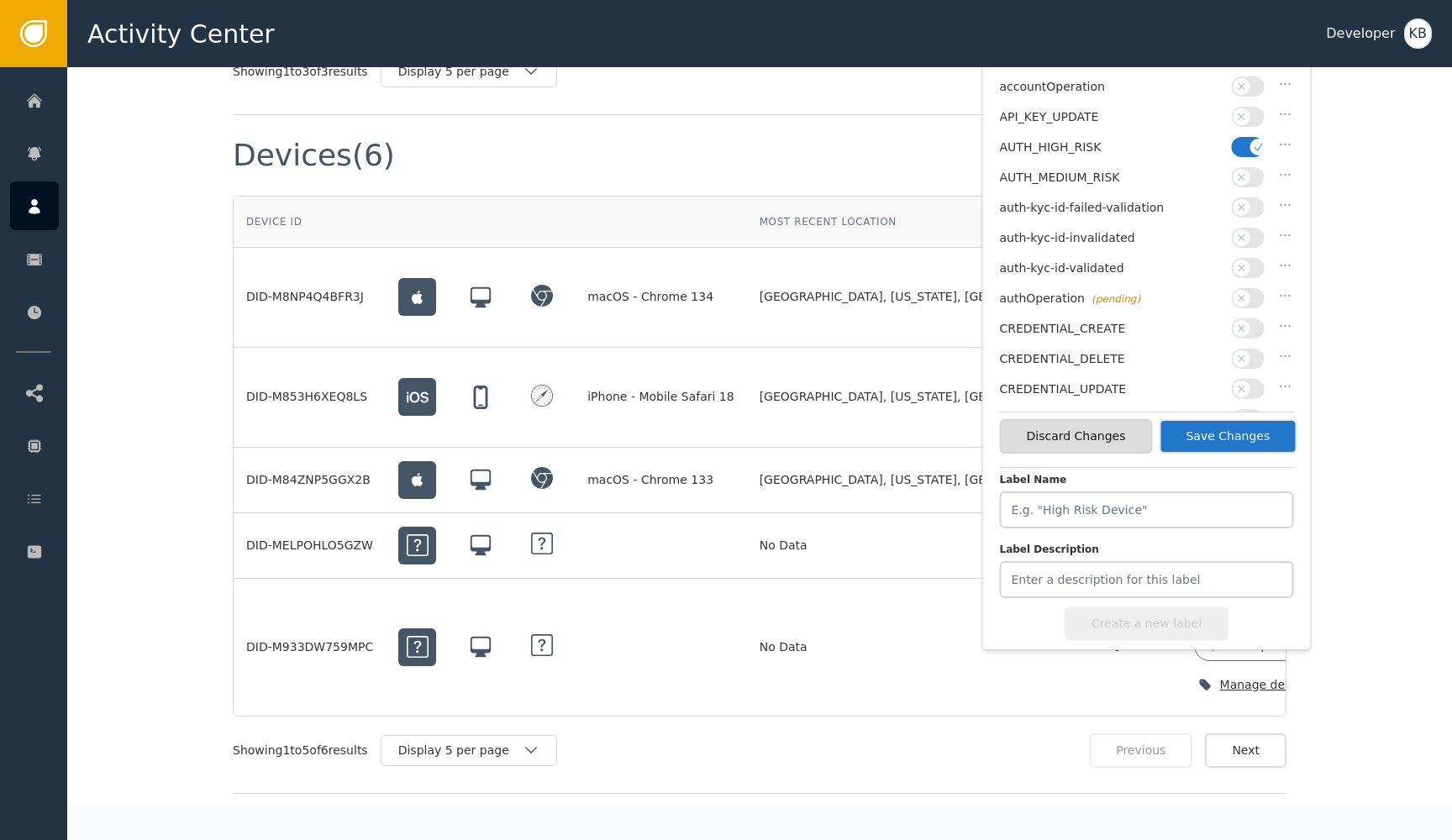
click at [1249, 260] on span "button" at bounding box center [1241, 268] width 17 height 17
click at [1250, 148] on span "button" at bounding box center [1258, 147] width 17 height 17
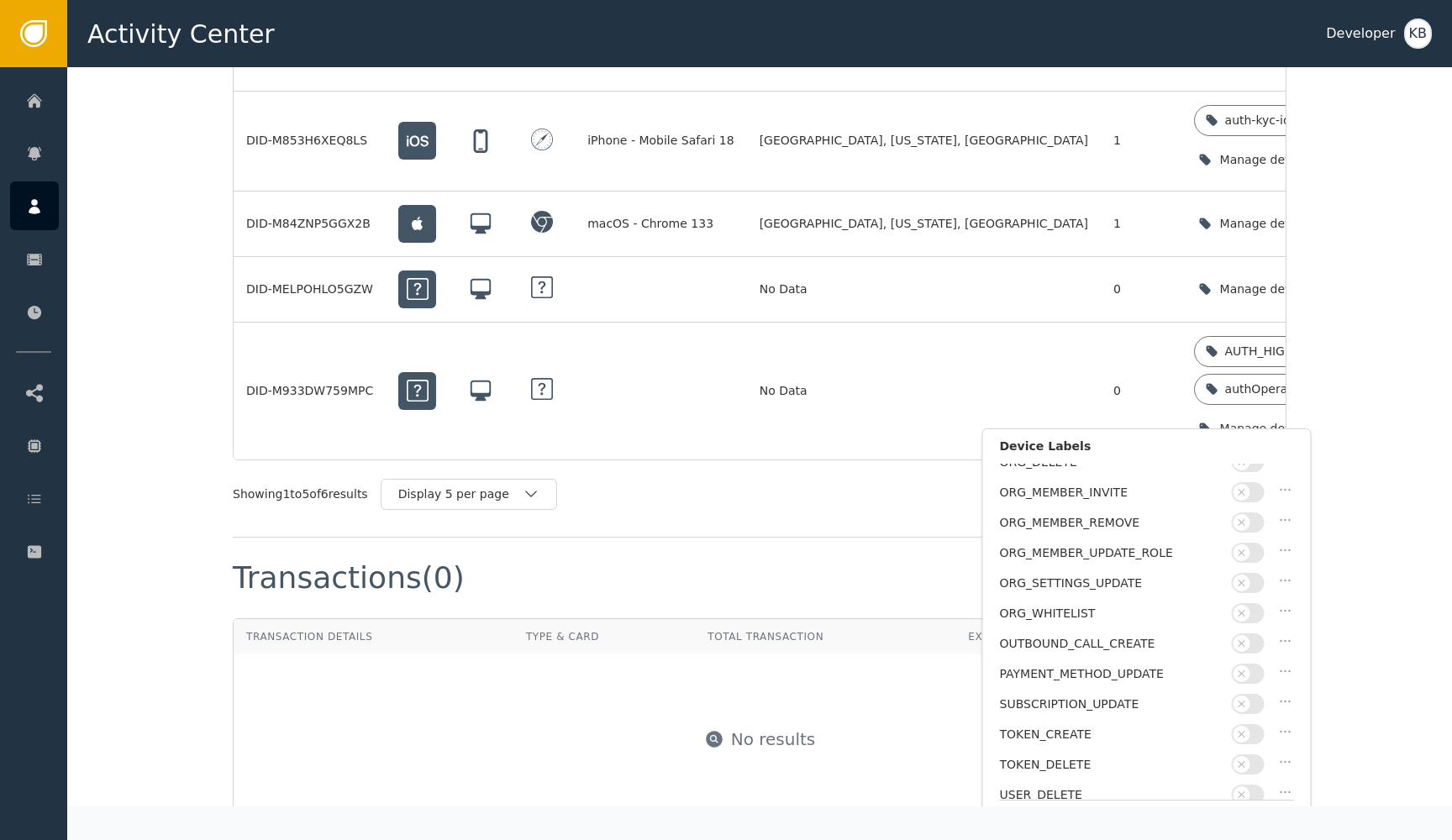
scroll to position [1624, 0]
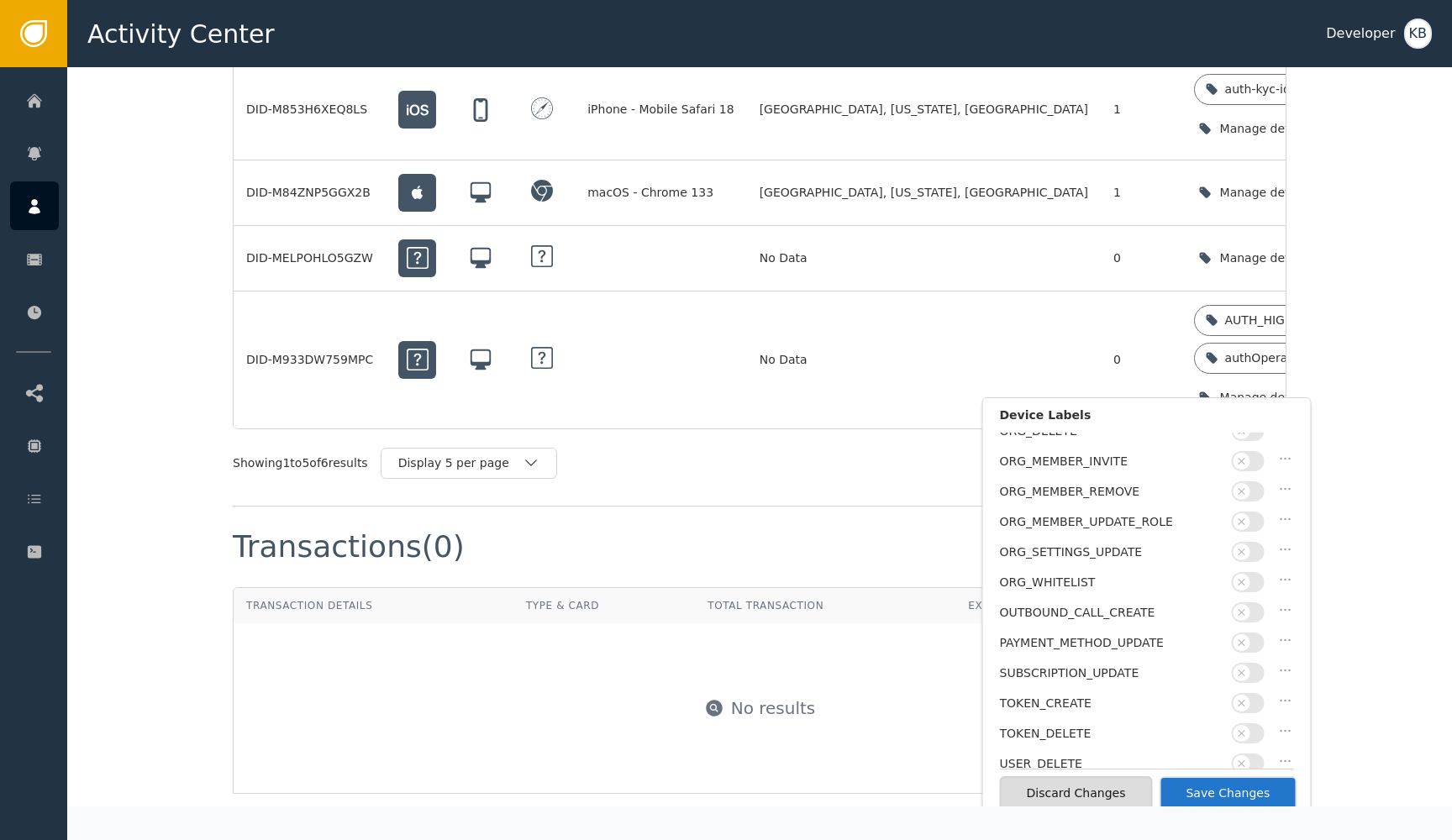
click at [1249, 798] on button "Save Changes" at bounding box center [1228, 794] width 138 height 35
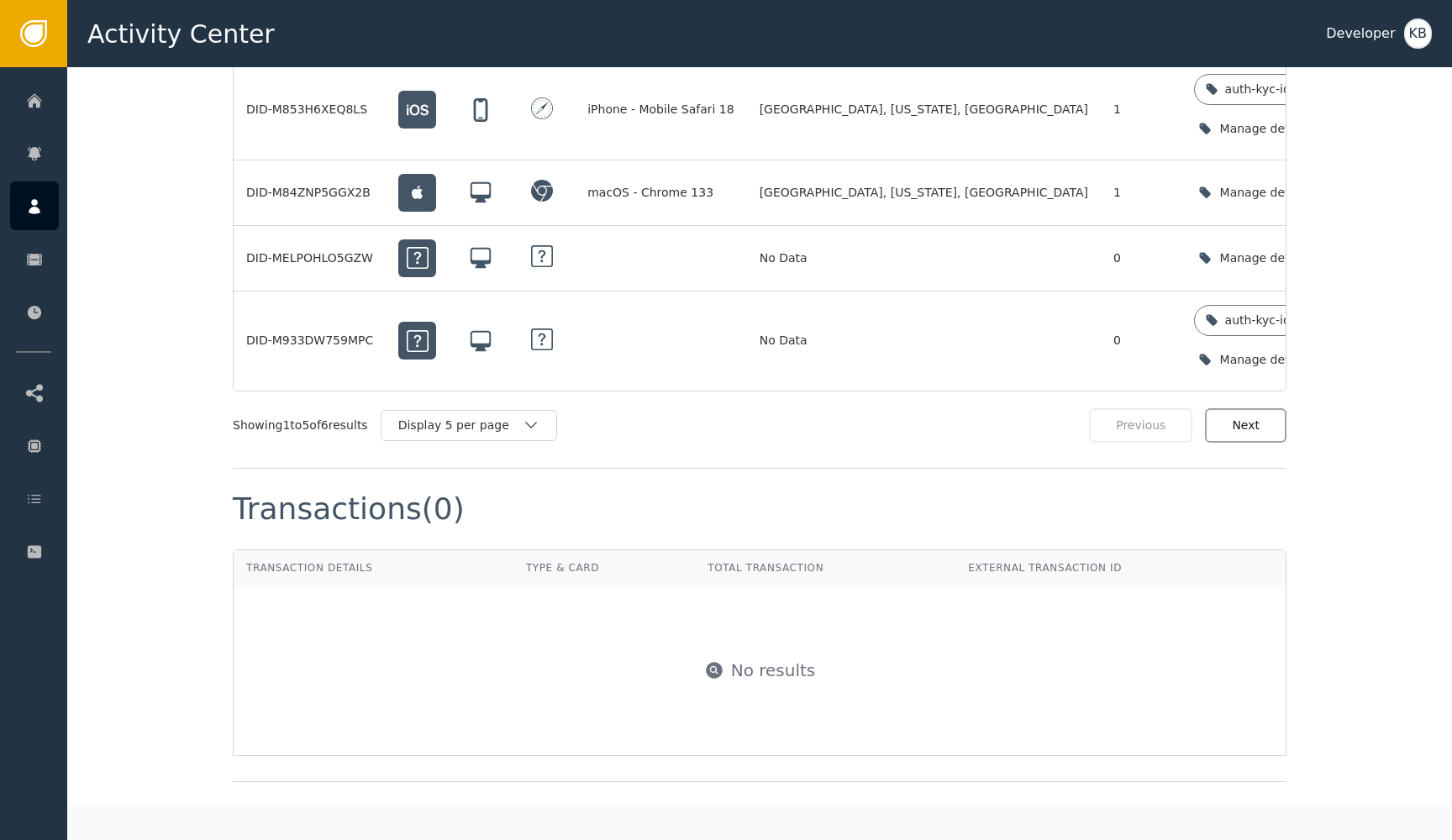
click at [1263, 420] on button "Next" at bounding box center [1245, 425] width 81 height 35
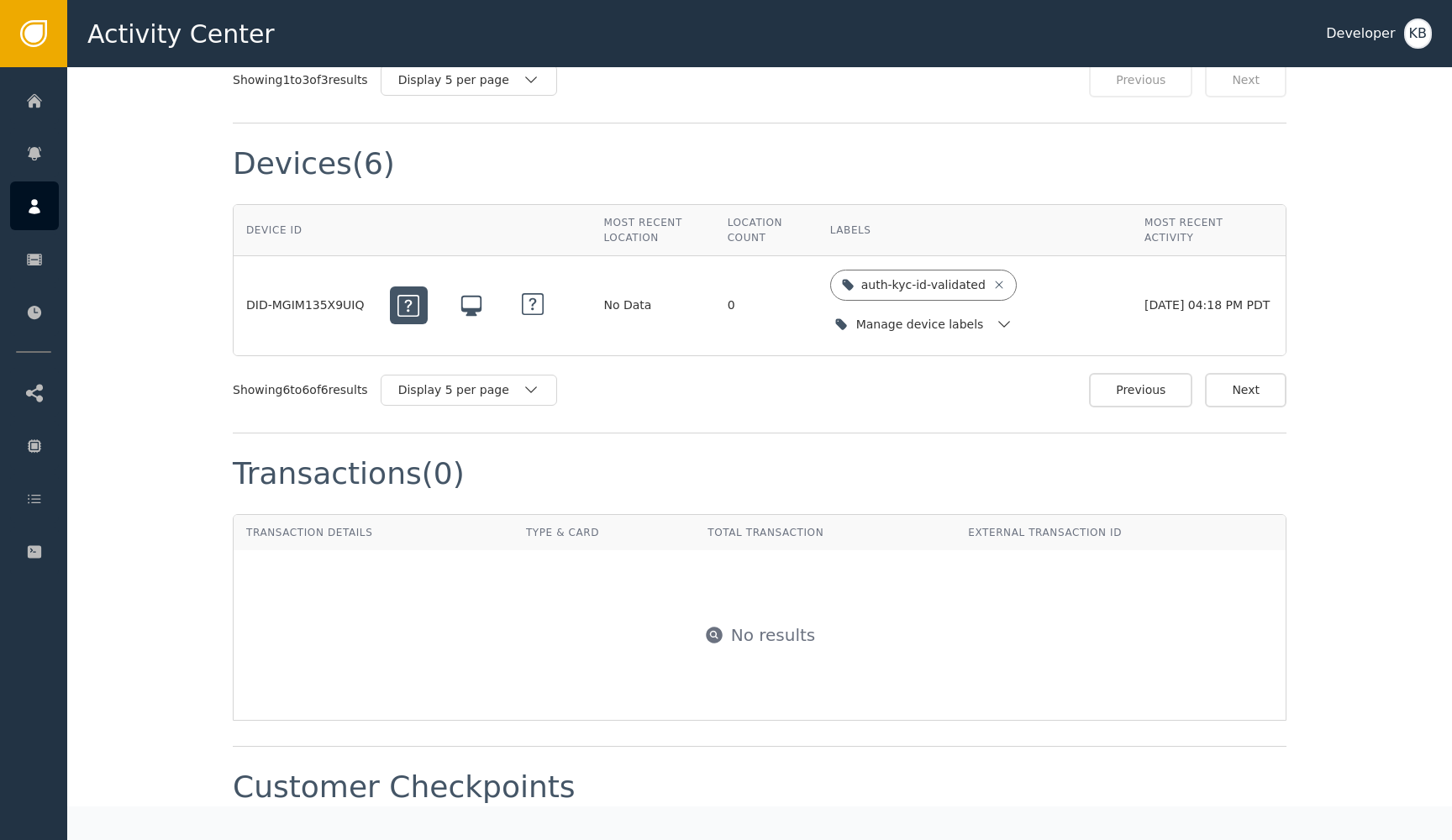
scroll to position [1248, 0]
